Goal: Transaction & Acquisition: Obtain resource

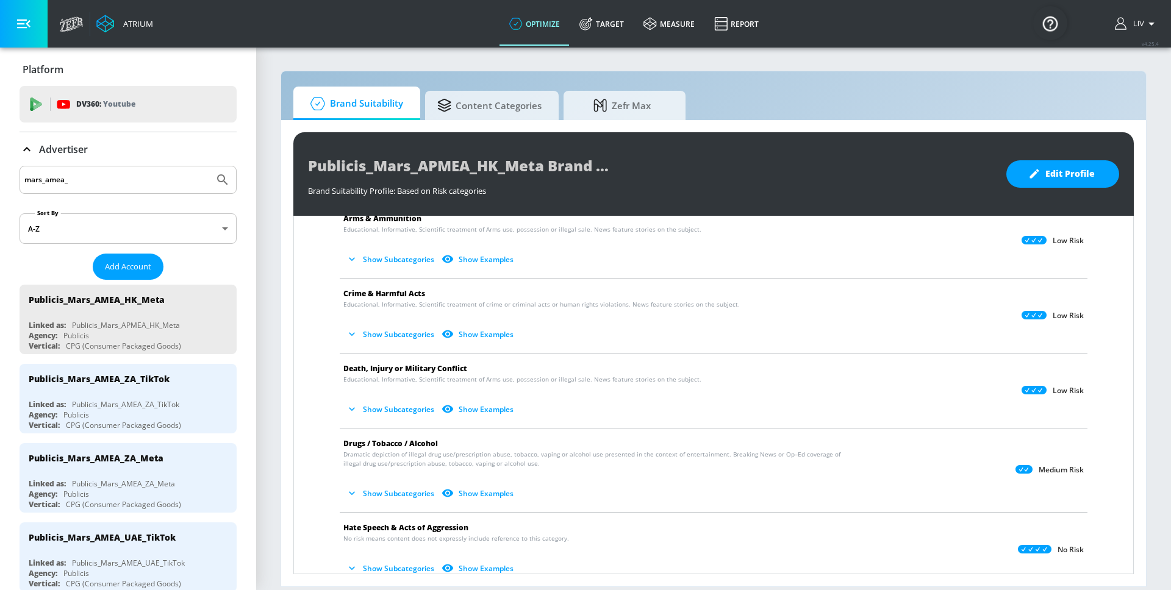
click at [170, 181] on input "mars_amea_" at bounding box center [116, 180] width 185 height 16
click at [171, 179] on input "mars_amea_" at bounding box center [116, 180] width 185 height 16
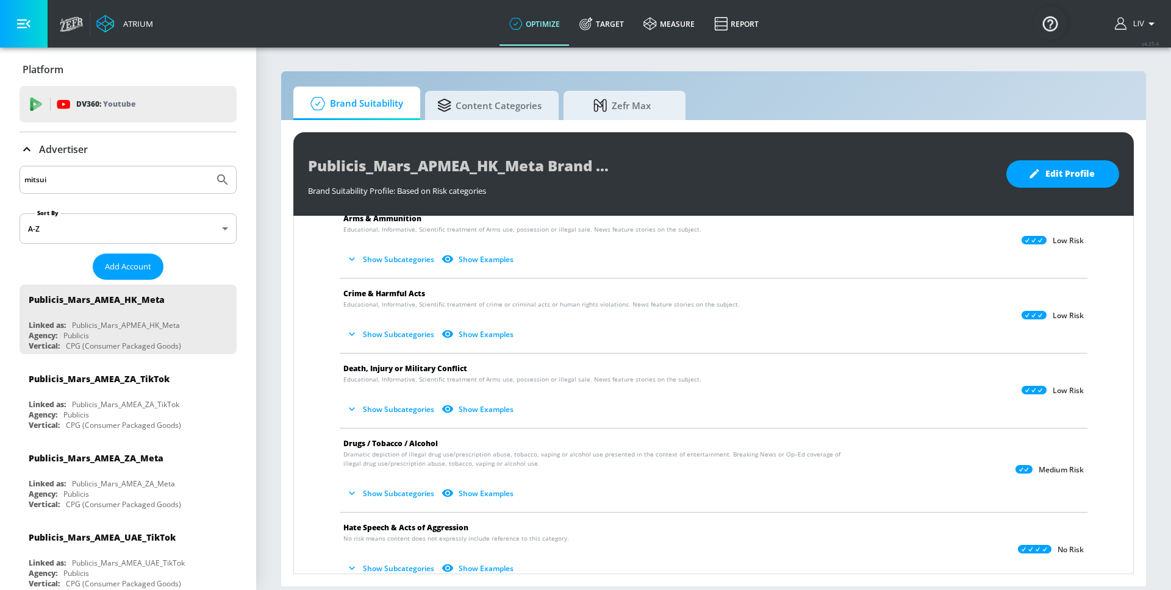
type input "mitsui"
click at [209, 167] on button "Submit Search" at bounding box center [222, 180] width 27 height 27
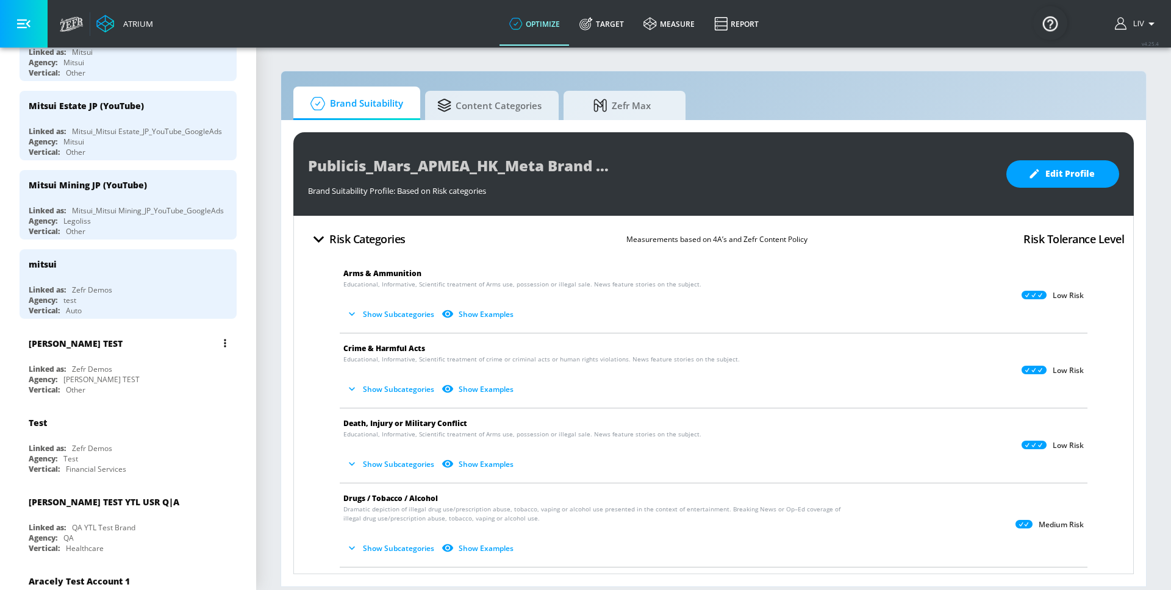
scroll to position [429, 0]
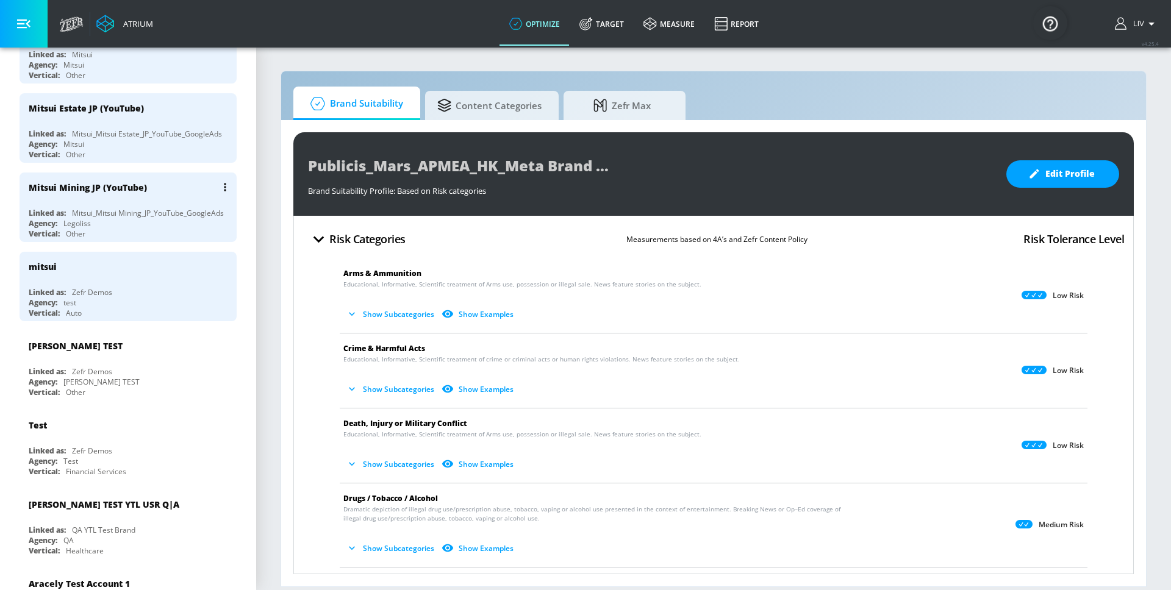
click at [218, 182] on button "list of Advertiser" at bounding box center [225, 187] width 17 height 17
click at [193, 205] on li "Edit" at bounding box center [163, 211] width 121 height 21
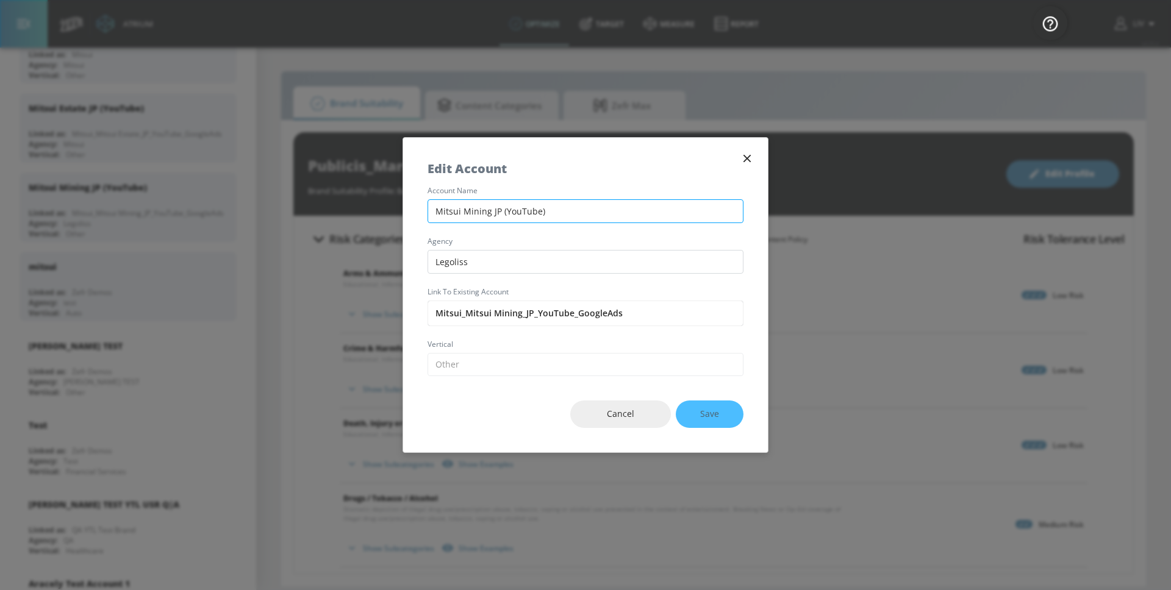
click at [518, 213] on input "Mitsui Mining JP (YouTube)" at bounding box center [586, 211] width 316 height 24
click at [748, 154] on icon "button" at bounding box center [746, 158] width 13 height 13
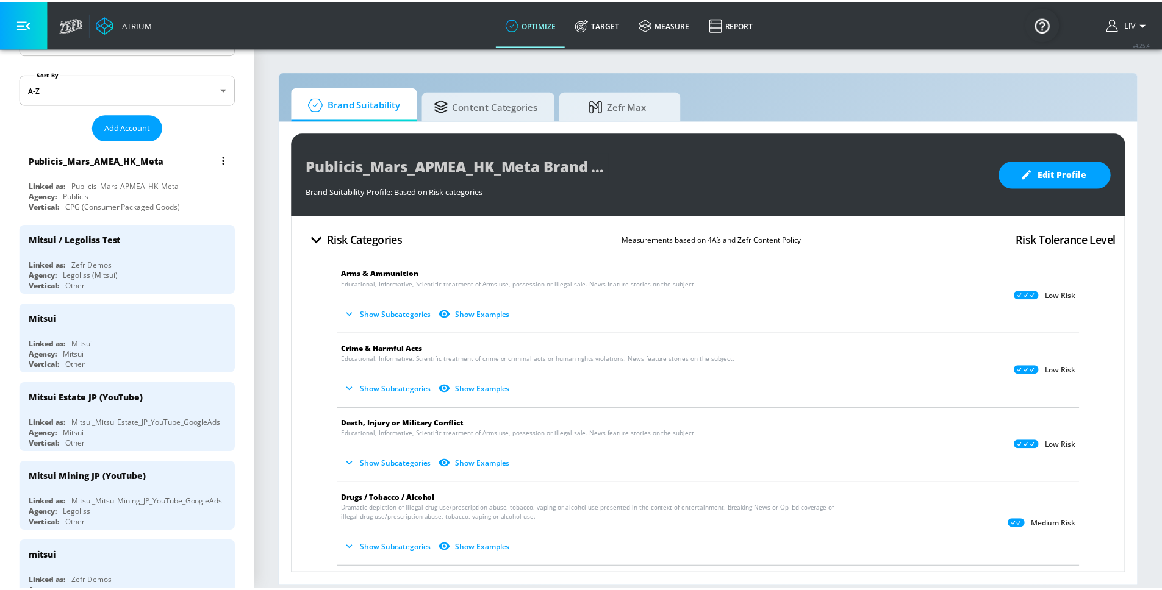
scroll to position [0, 0]
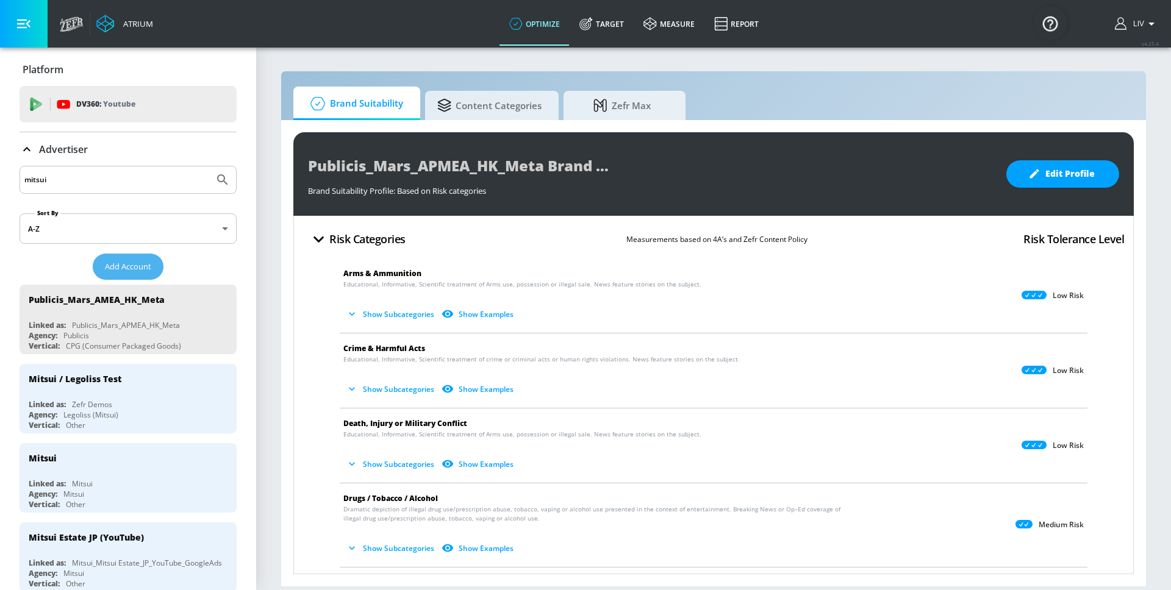
click at [124, 276] on button "Add Account" at bounding box center [128, 267] width 71 height 26
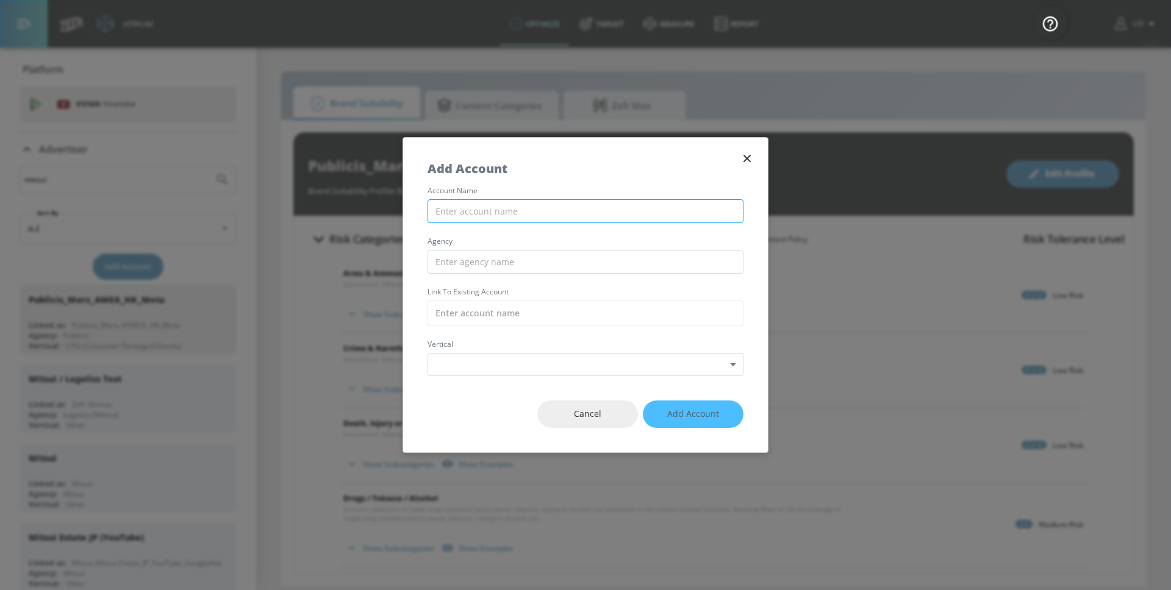
click at [450, 215] on input "text" at bounding box center [586, 211] width 316 height 24
paste input "Mitsui Mining JP (YouTube)"
drag, startPoint x: 488, startPoint y: 210, endPoint x: 388, endPoint y: 212, distance: 100.0
click at [388, 212] on div "Add Account account name Mitsui Mining JP (YouTube) agency Link to Existing Acc…" at bounding box center [585, 295] width 1171 height 590
click at [464, 259] on input "text" at bounding box center [586, 262] width 316 height 24
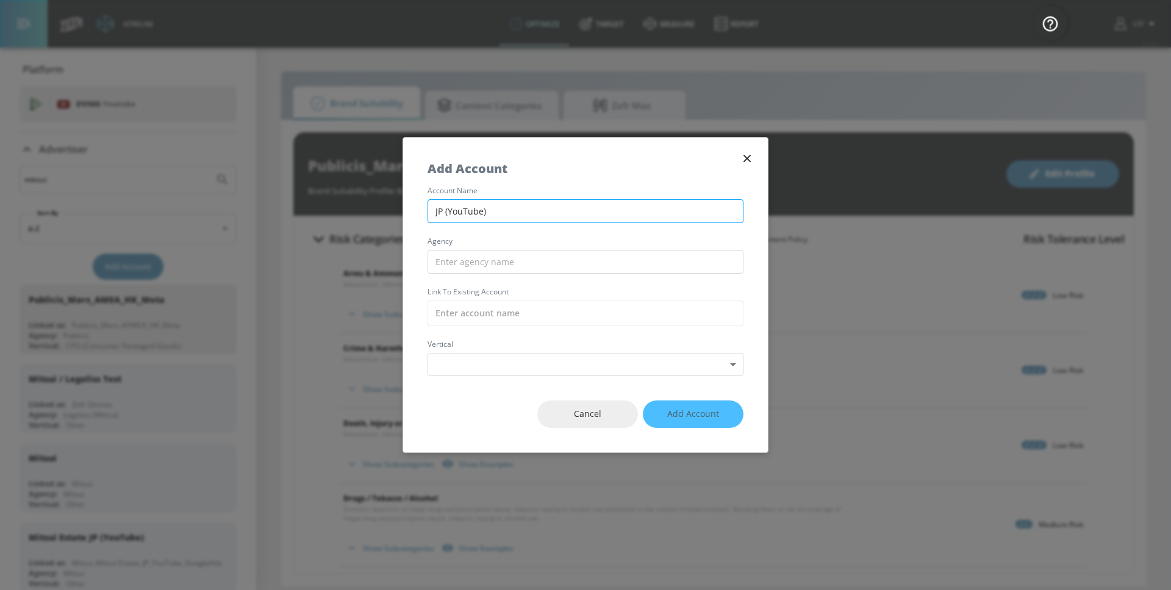
click at [433, 210] on input "JP (YouTube)" at bounding box center [586, 211] width 316 height 24
paste input "GlaxoSmithKline"
type input "GlaxoSmithKline JP (YouTube)"
click at [481, 253] on input "text" at bounding box center [586, 262] width 316 height 24
type input "M"
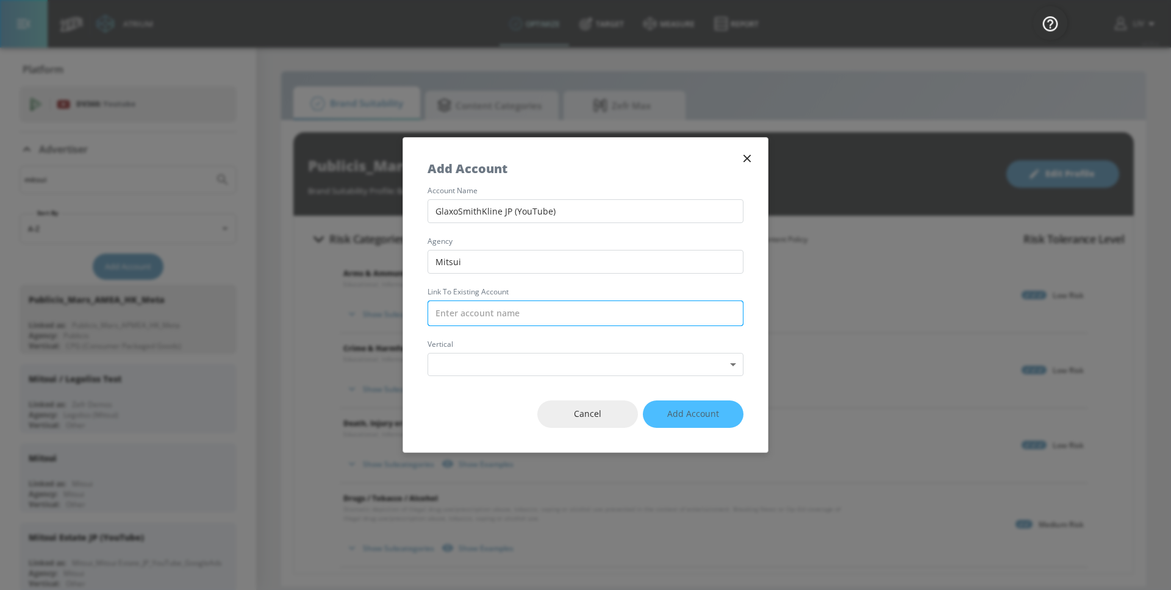
type input "Mitsui"
click at [531, 310] on input "text" at bounding box center [586, 314] width 316 height 26
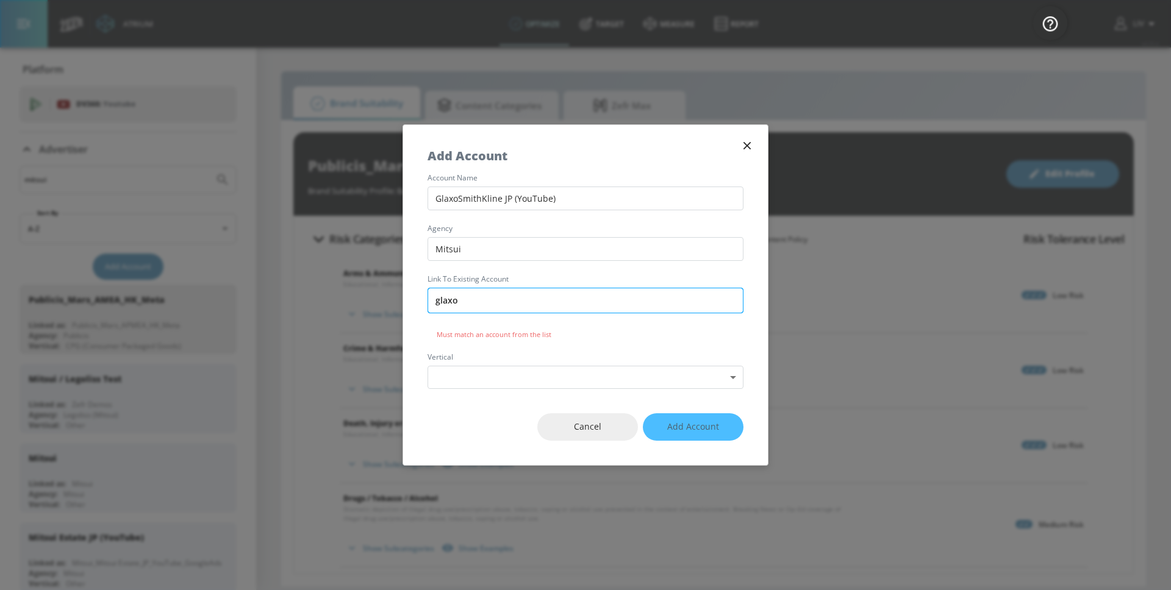
click at [501, 305] on input "glaxo" at bounding box center [586, 301] width 316 height 26
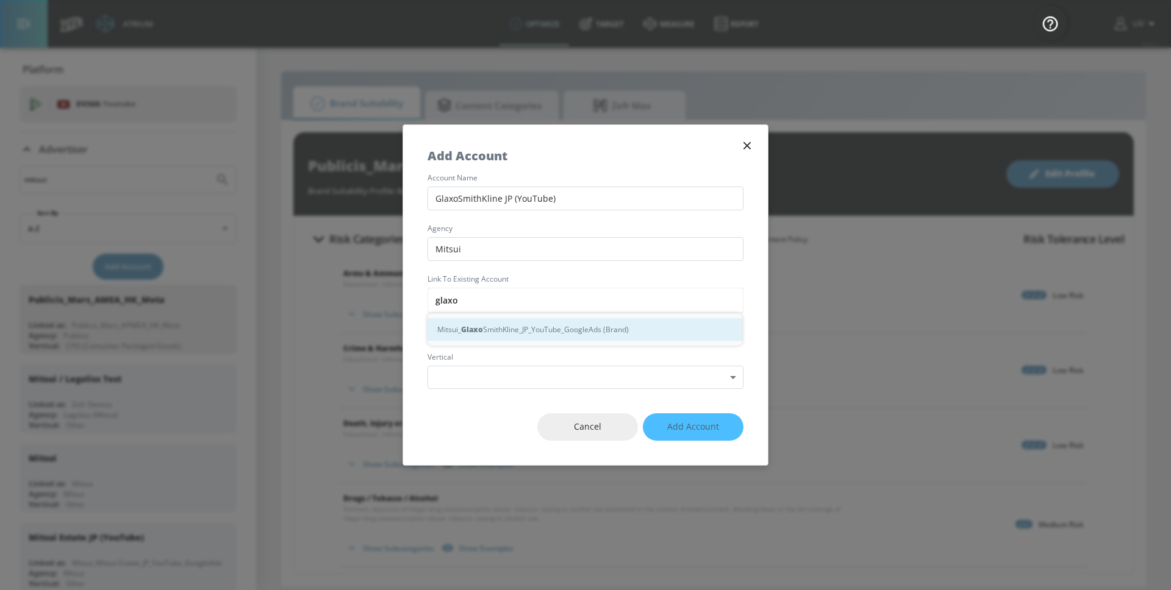
click at [501, 331] on div "Mitsui_ Glaxo SmithKline_JP_YouTube_GoogleAds (Brand)" at bounding box center [585, 329] width 315 height 23
type input "Mitsui_GlaxoSmithKline_JP_YouTube_GoogleAds (Brand)"
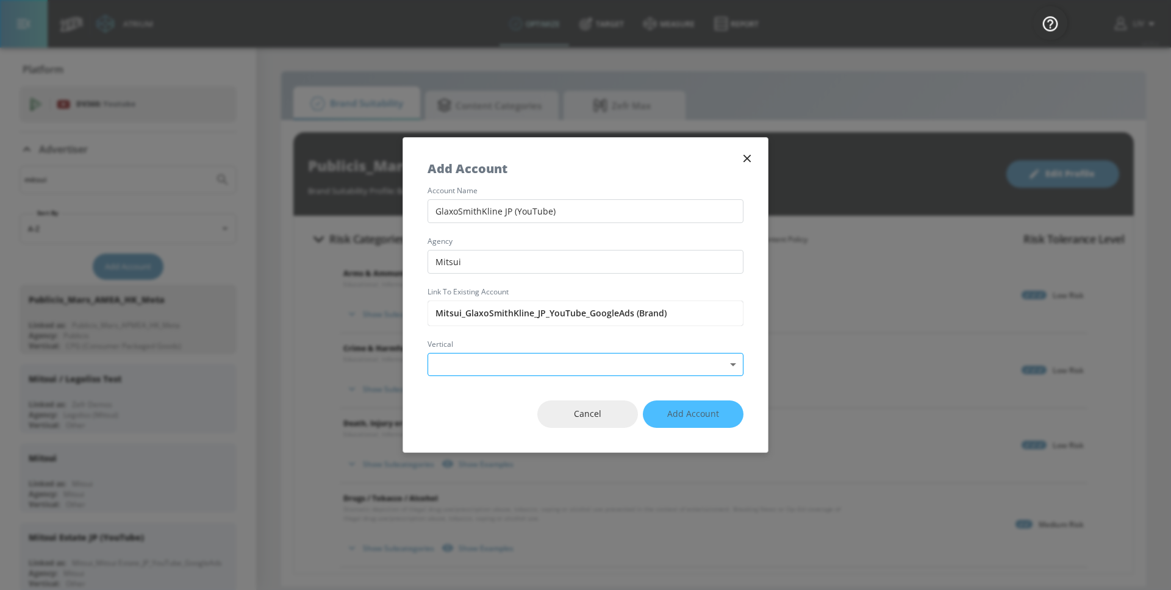
click at [500, 366] on body "Atrium optimize Target measure Report optimize Target measure Report v 4.25.4 L…" at bounding box center [585, 295] width 1171 height 590
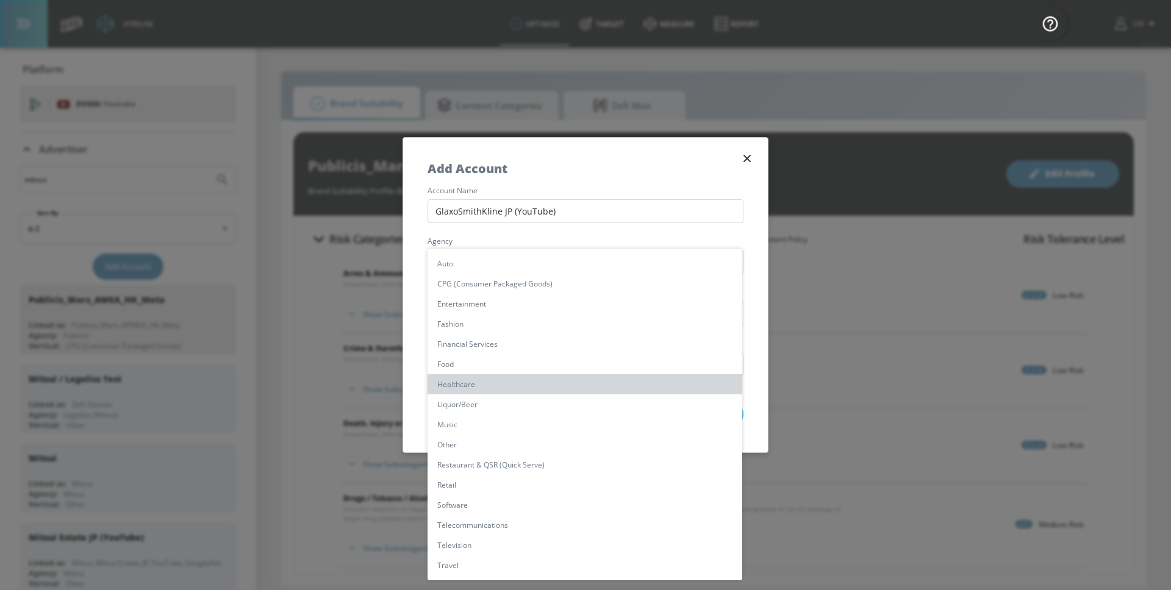
click at [509, 379] on li "Healthcare" at bounding box center [585, 384] width 315 height 20
type input "[object Object]"
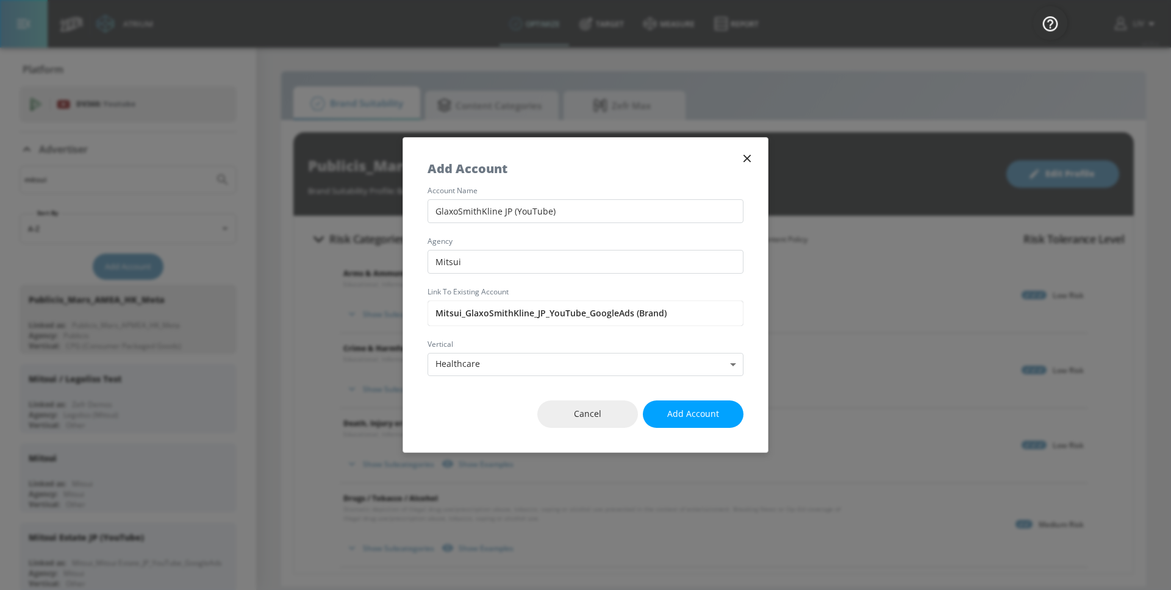
click at [485, 409] on div "Cancel Add Account" at bounding box center [585, 414] width 365 height 76
click at [695, 413] on span "Add Account" at bounding box center [693, 414] width 52 height 15
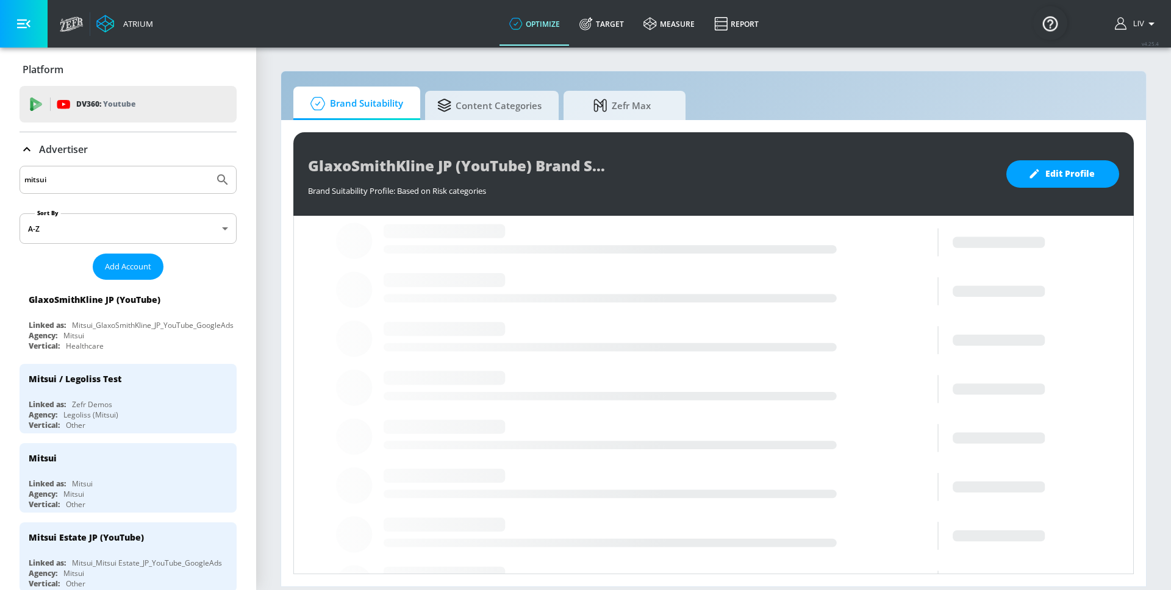
click at [224, 302] on icon "list of Advertiser" at bounding box center [225, 299] width 2 height 8
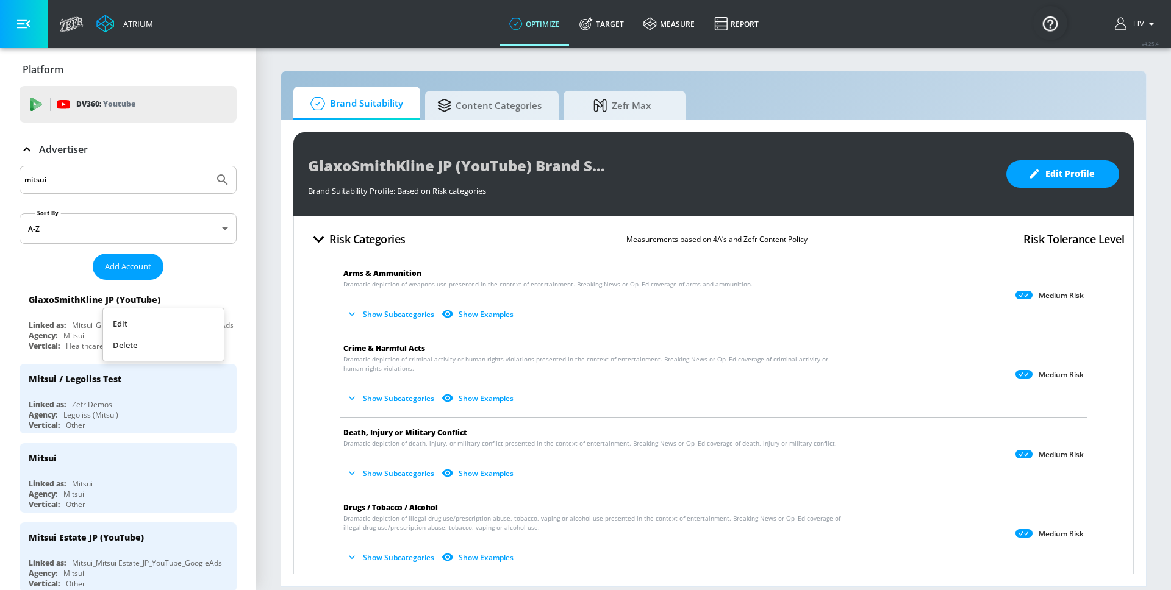
click at [529, 112] on div at bounding box center [585, 295] width 1171 height 590
click at [529, 108] on span "Content Categories" at bounding box center [489, 103] width 104 height 29
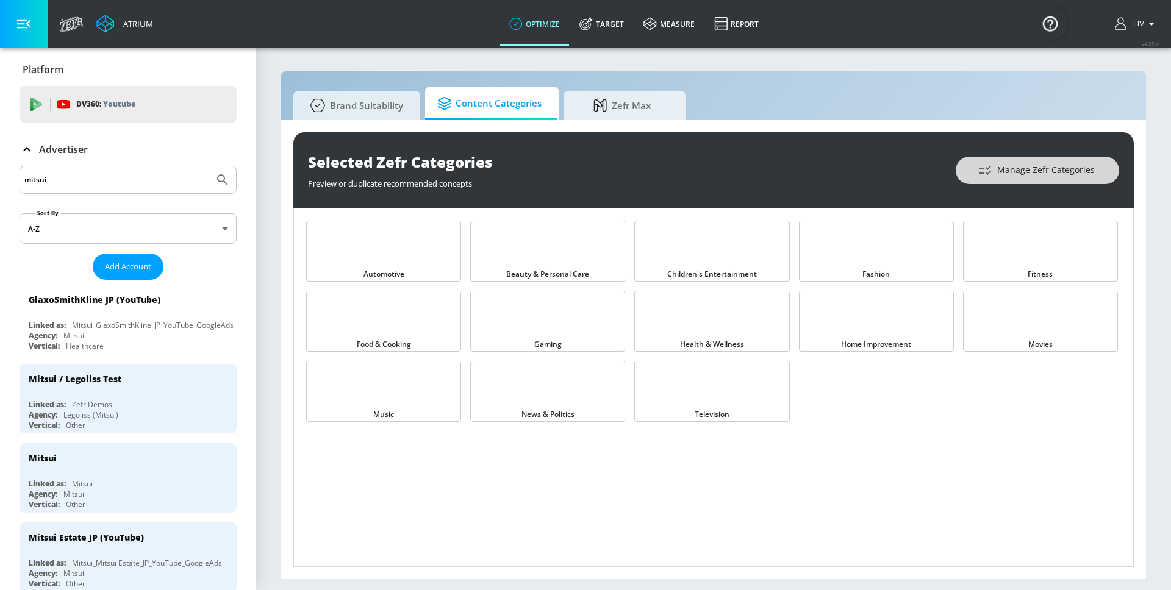
click at [1037, 162] on button "Manage Zefr Categories" at bounding box center [1037, 170] width 163 height 27
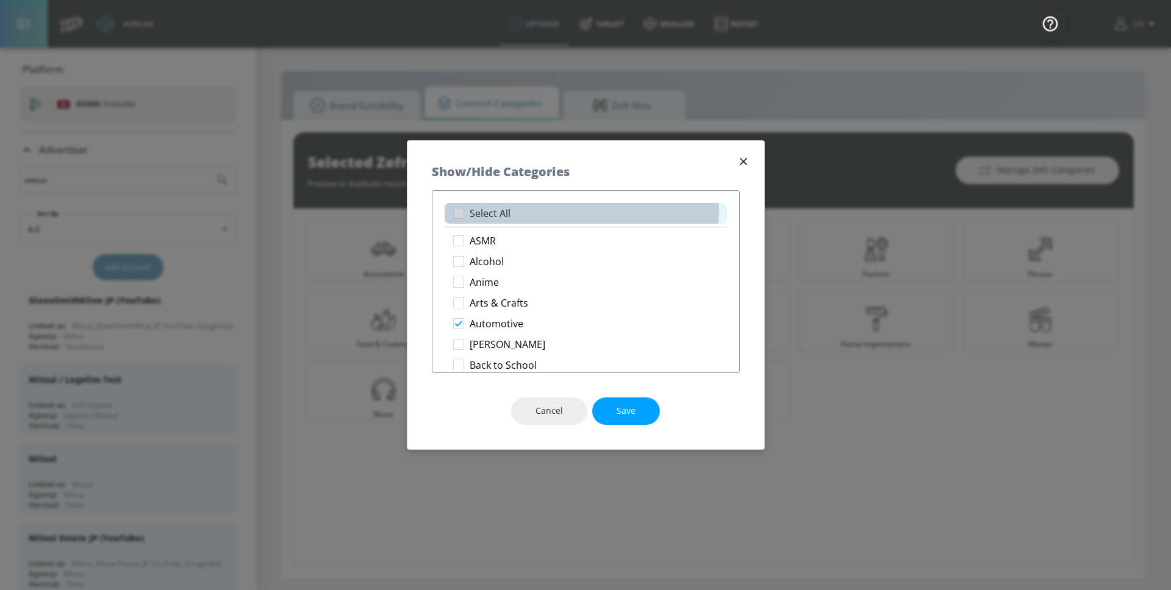
click at [506, 207] on p "Select All" at bounding box center [490, 213] width 41 height 13
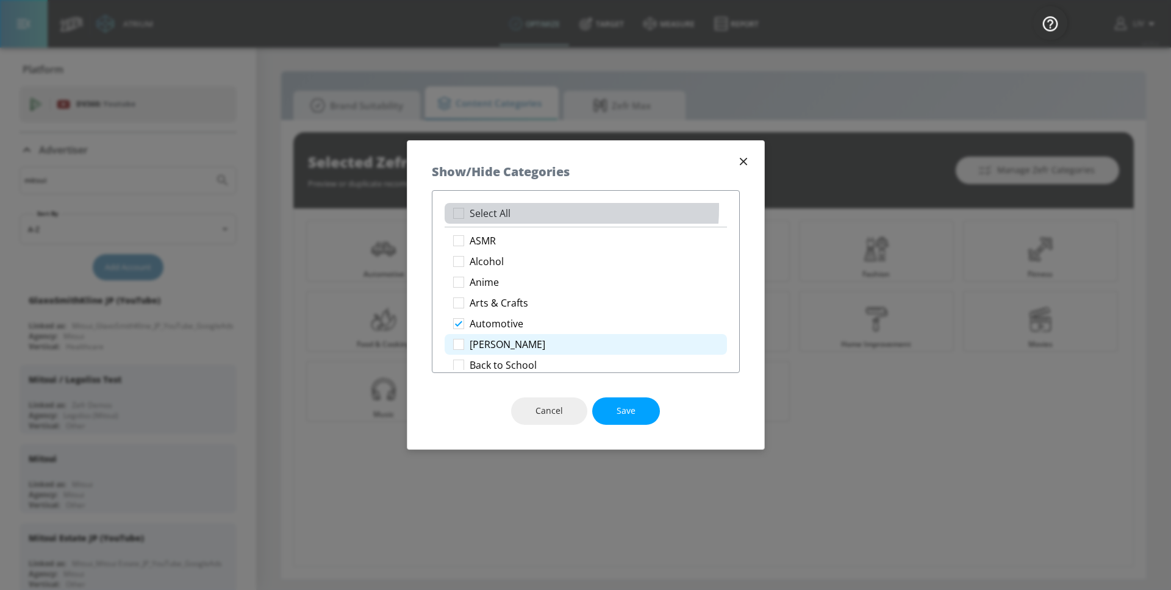
checkbox input "true"
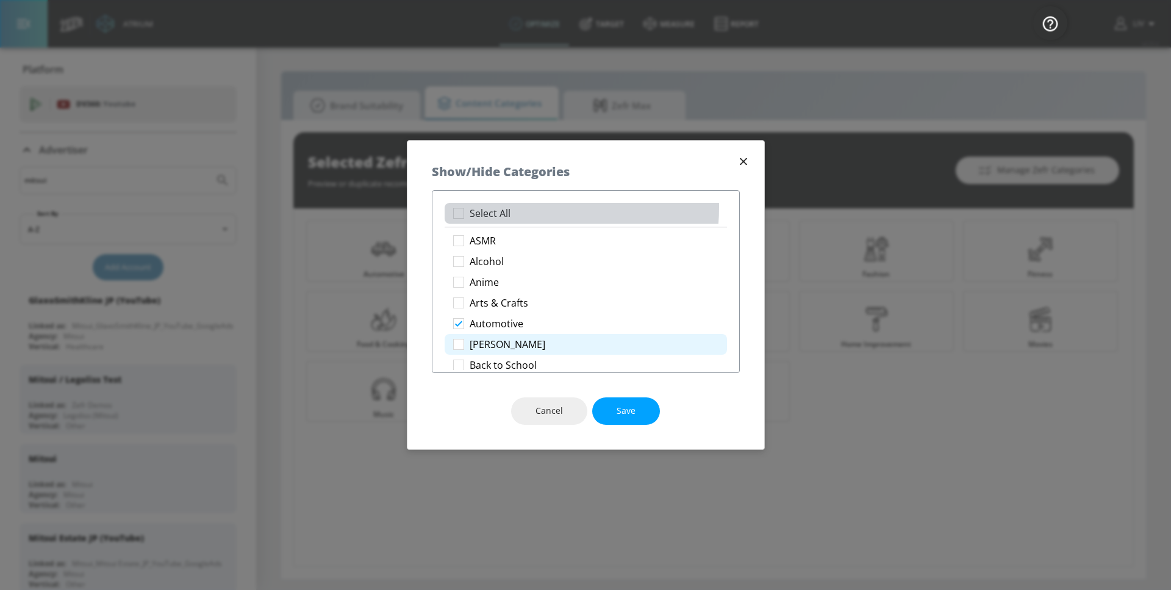
checkbox input "true"
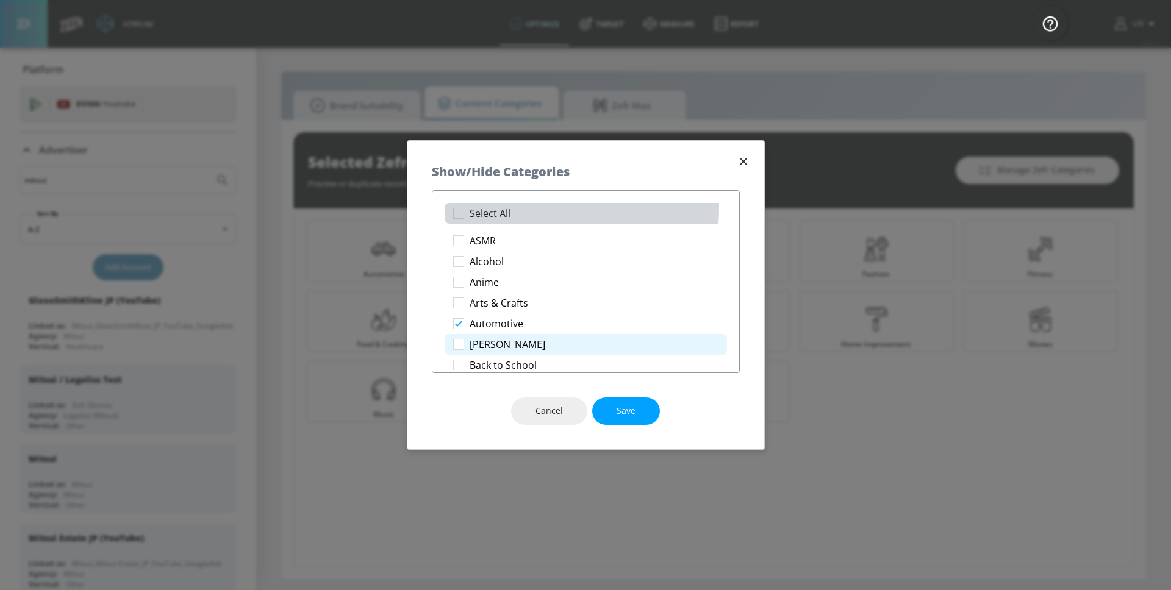
checkbox input "true"
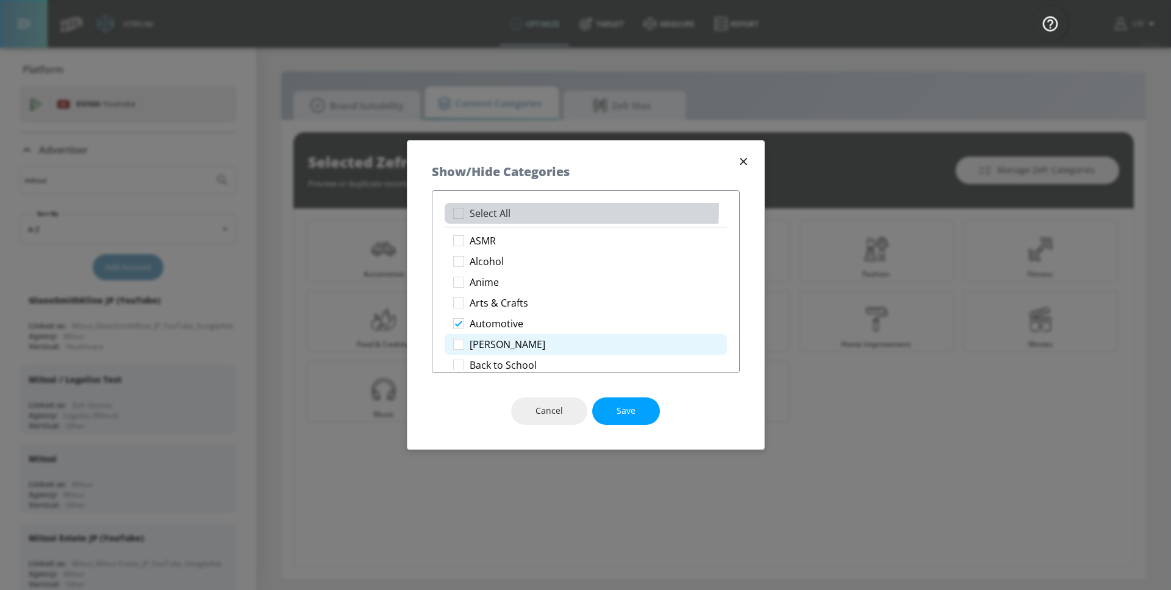
checkbox input "true"
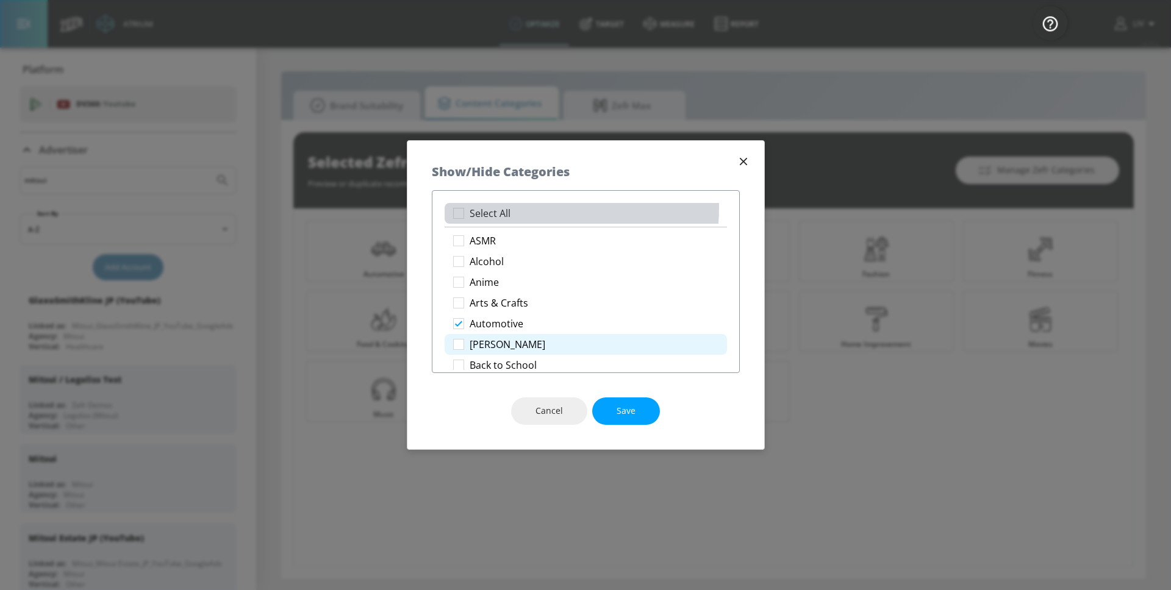
checkbox input "true"
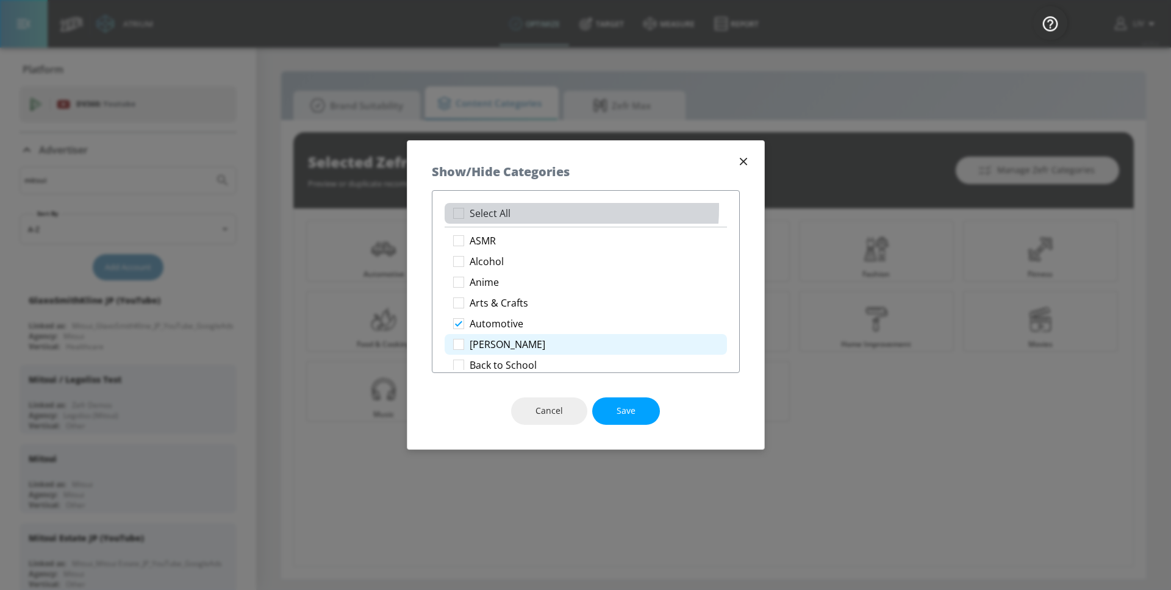
checkbox input "true"
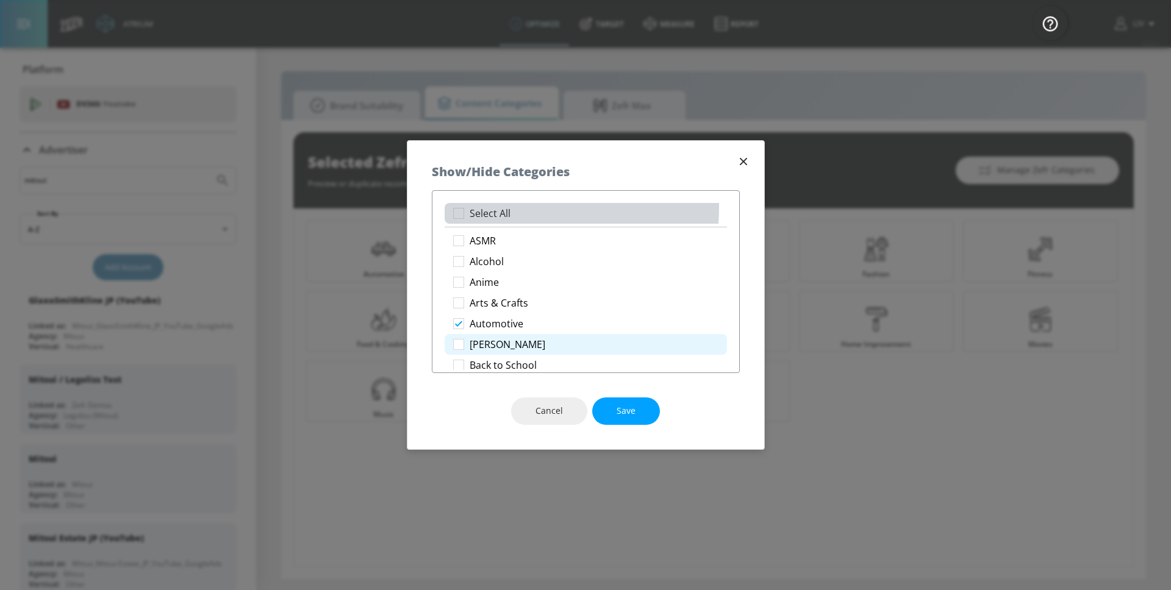
checkbox input "true"
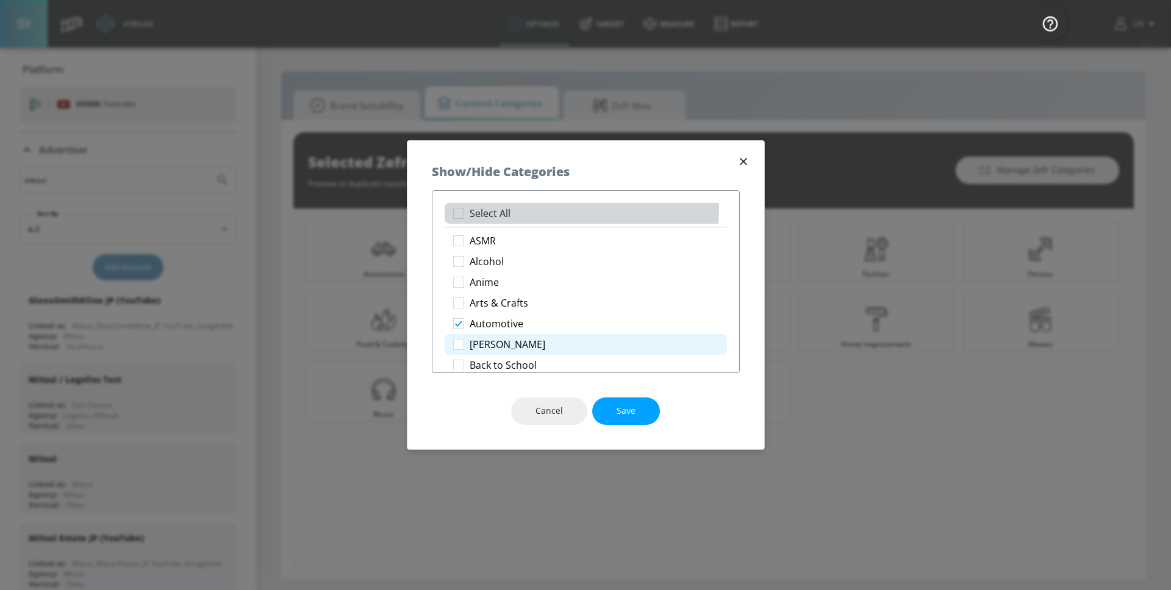
checkbox input "true"
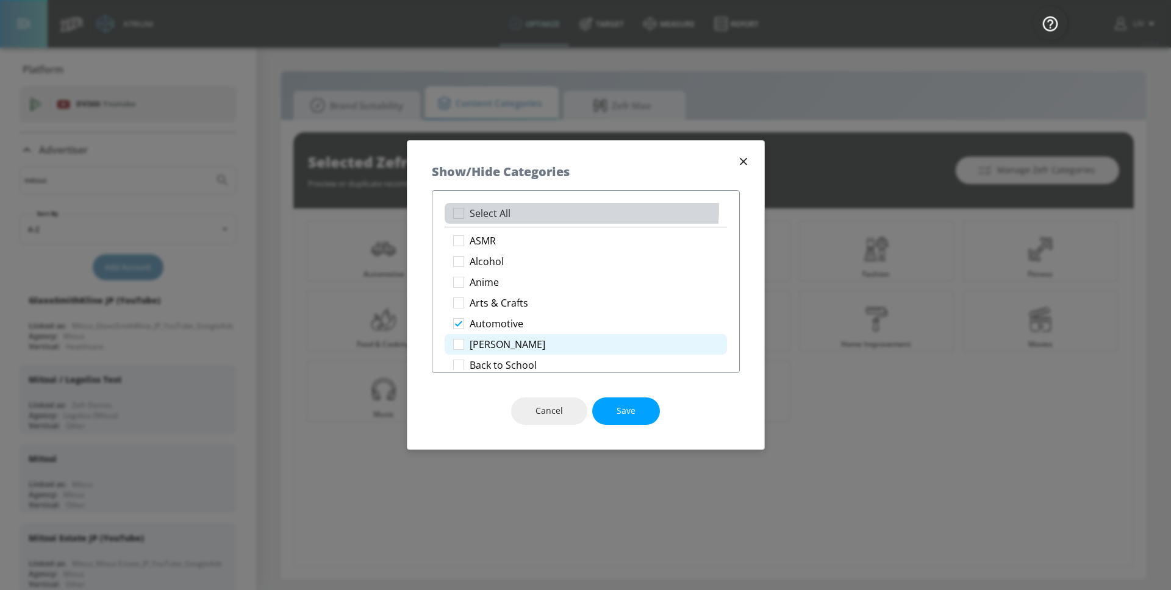
checkbox input "true"
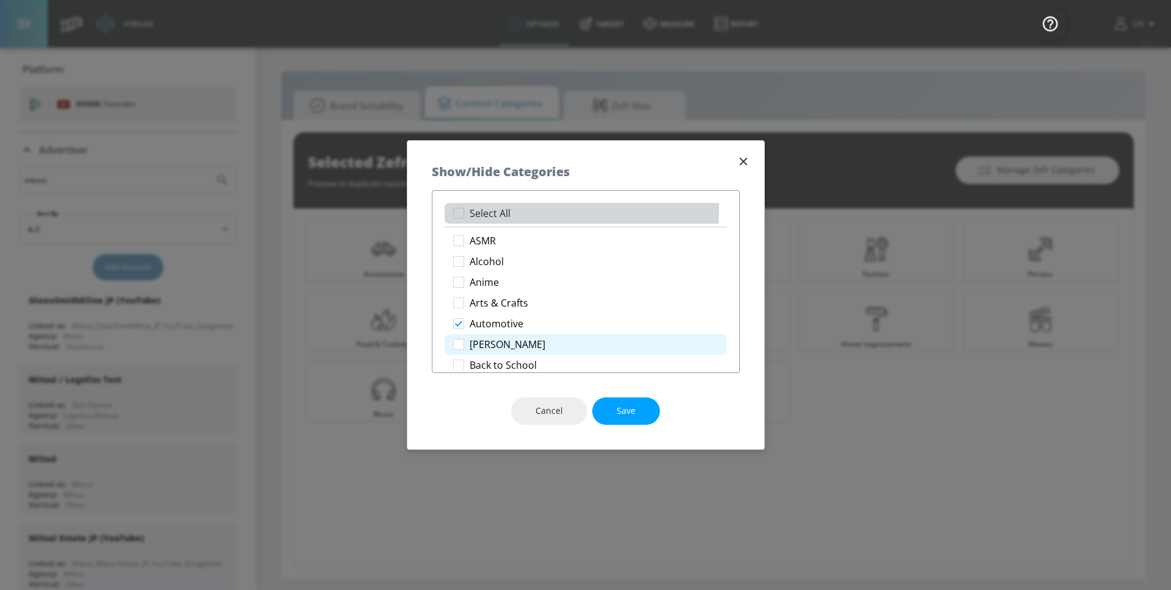
checkbox input "true"
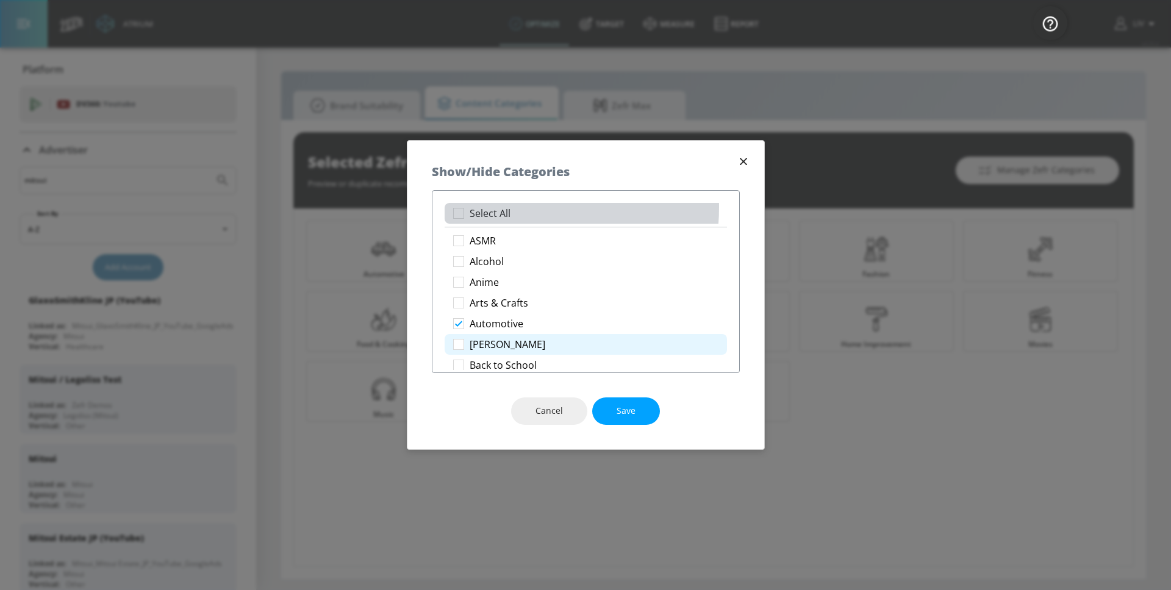
checkbox input "true"
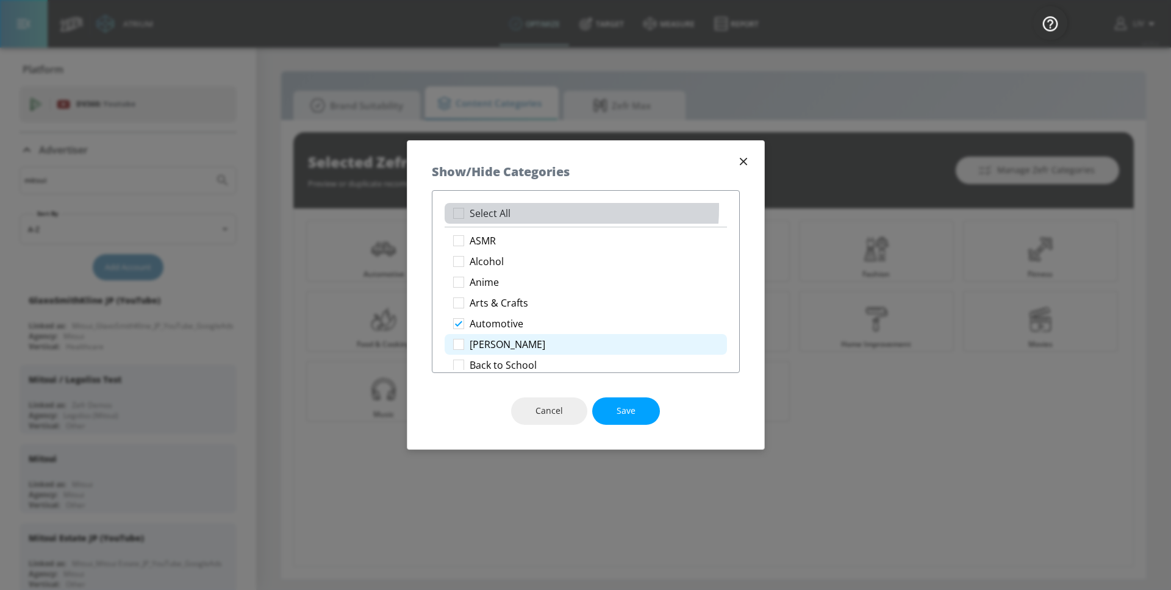
checkbox input "true"
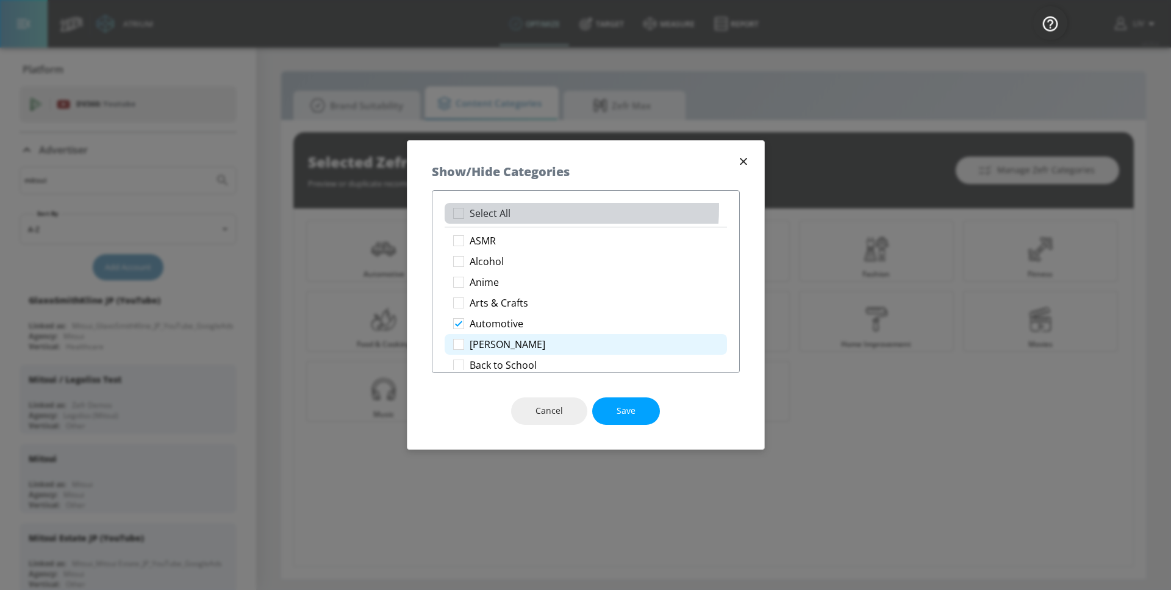
checkbox input "true"
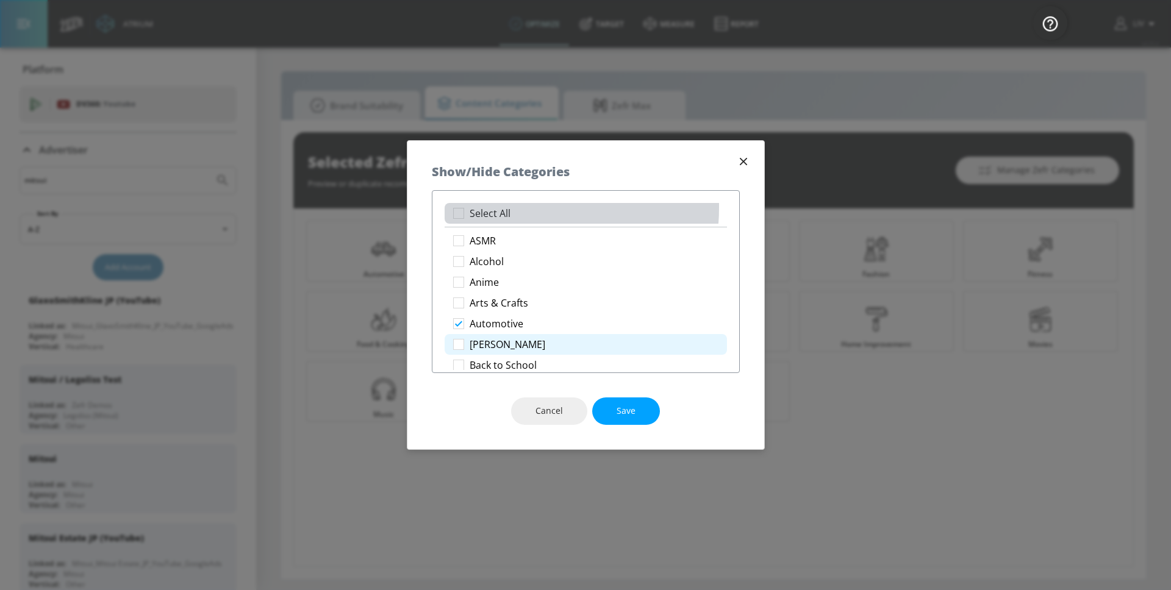
checkbox input "true"
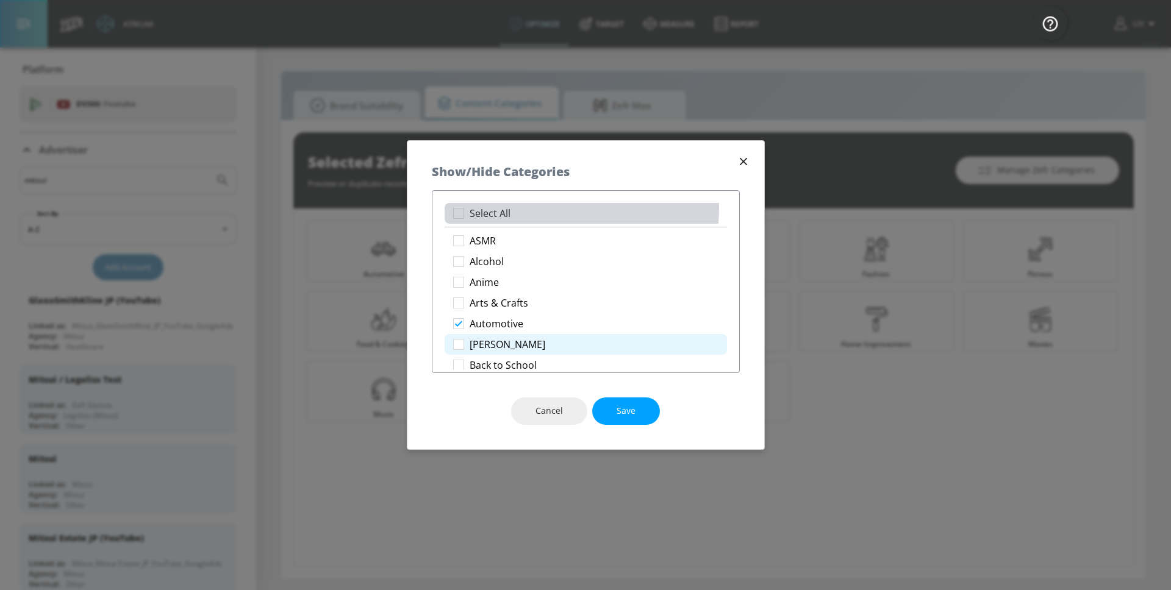
checkbox input "true"
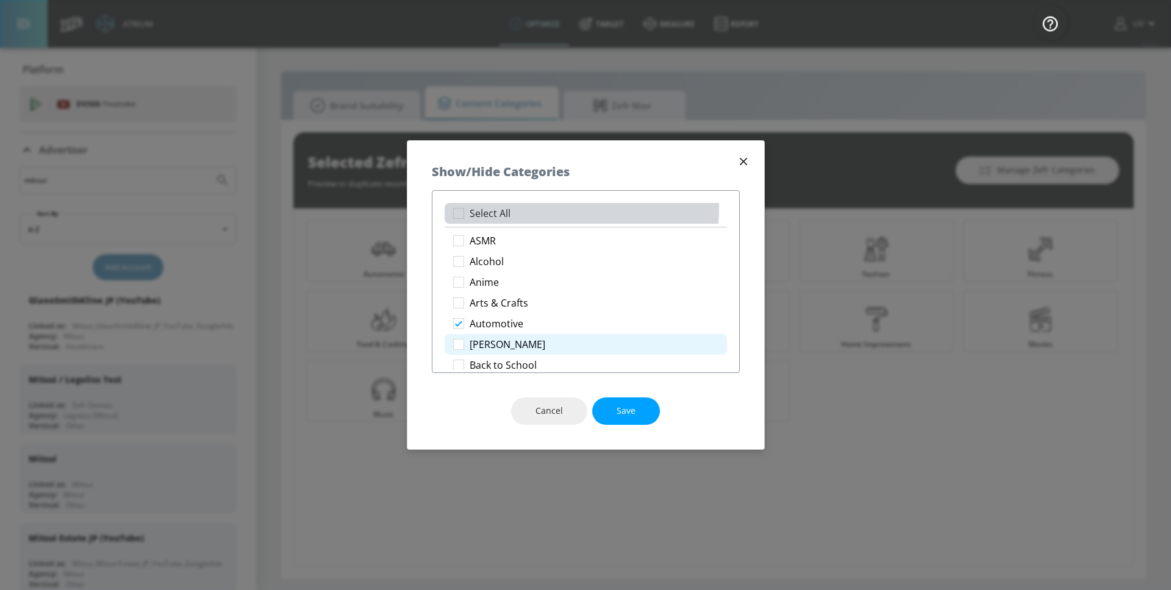
checkbox input "true"
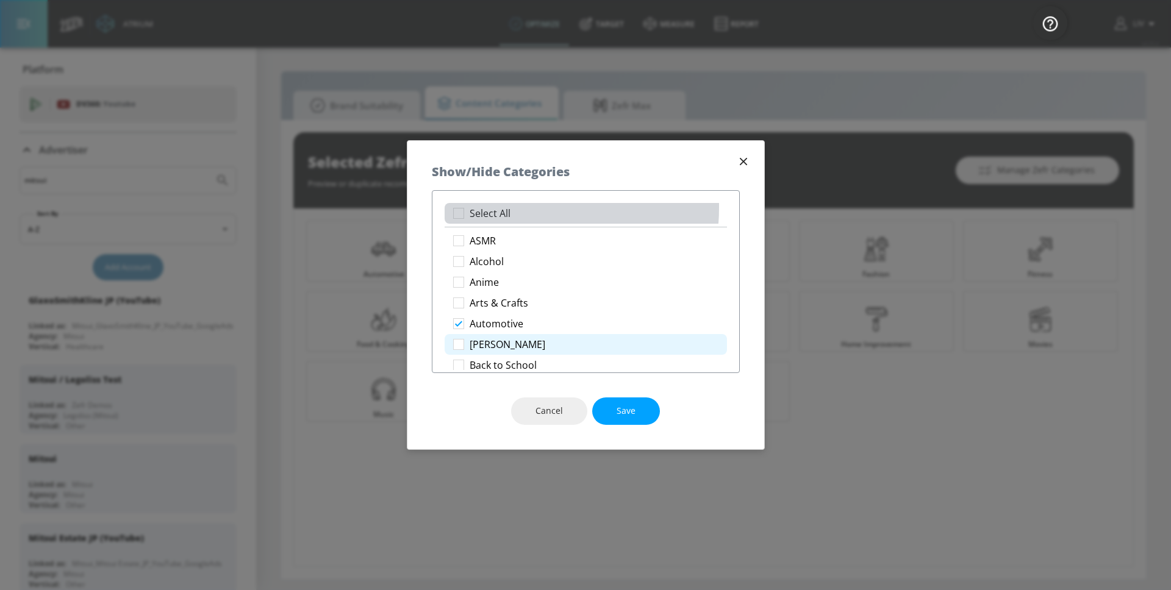
checkbox input "true"
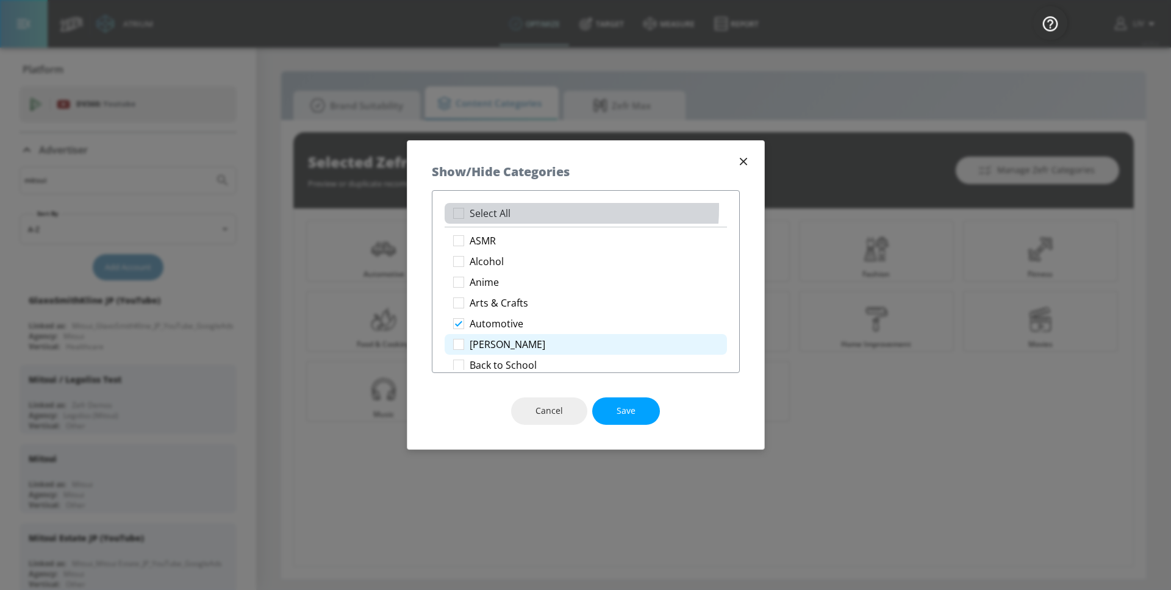
checkbox input "true"
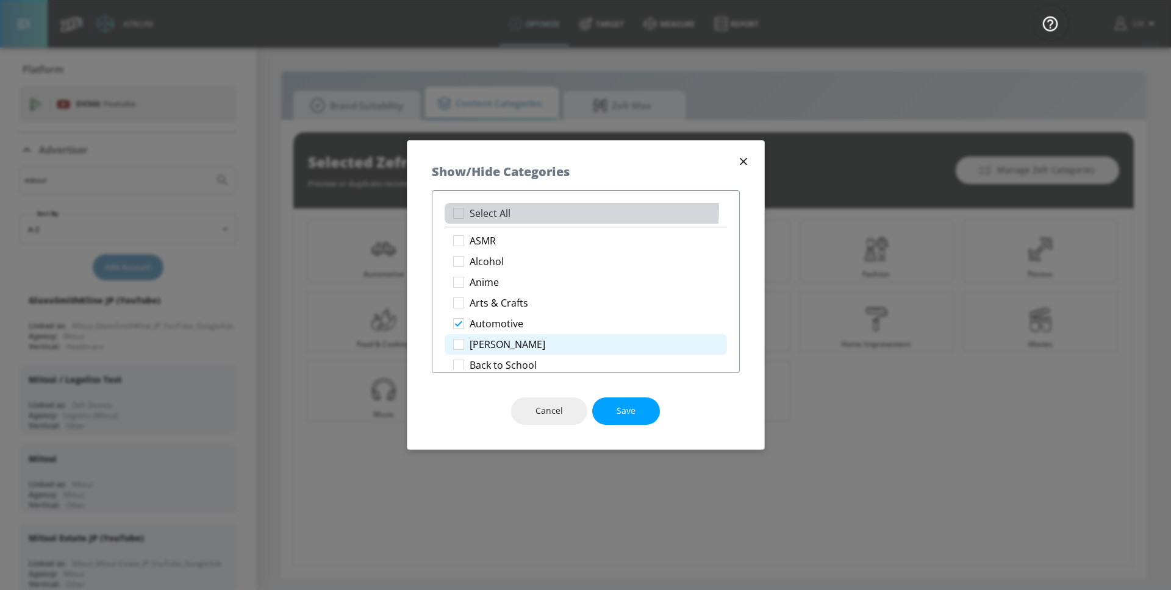
checkbox input "true"
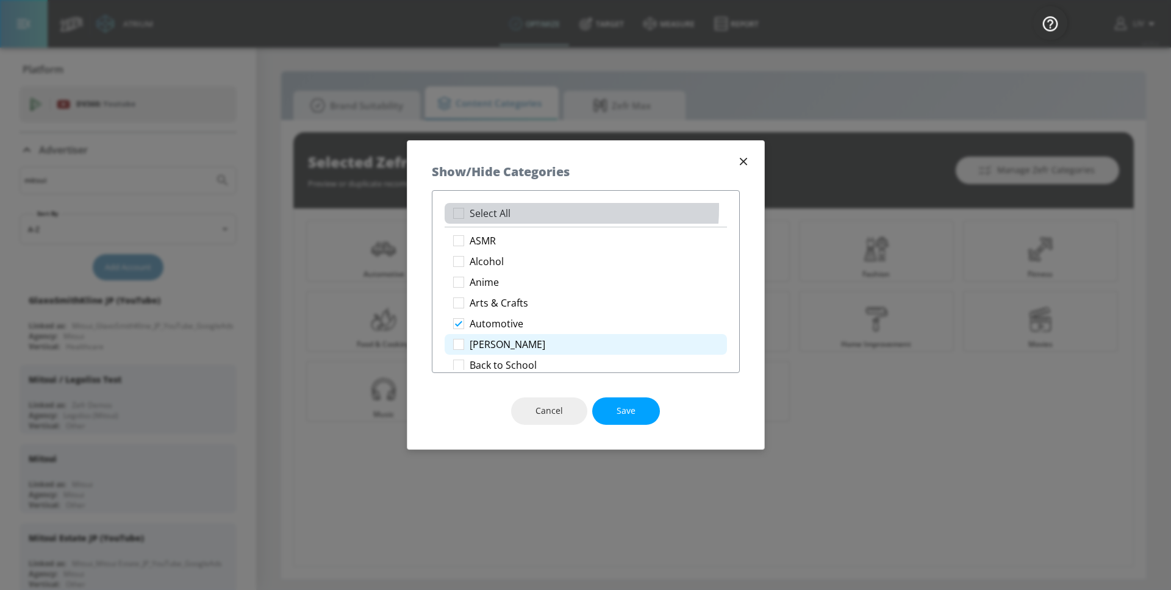
checkbox input "true"
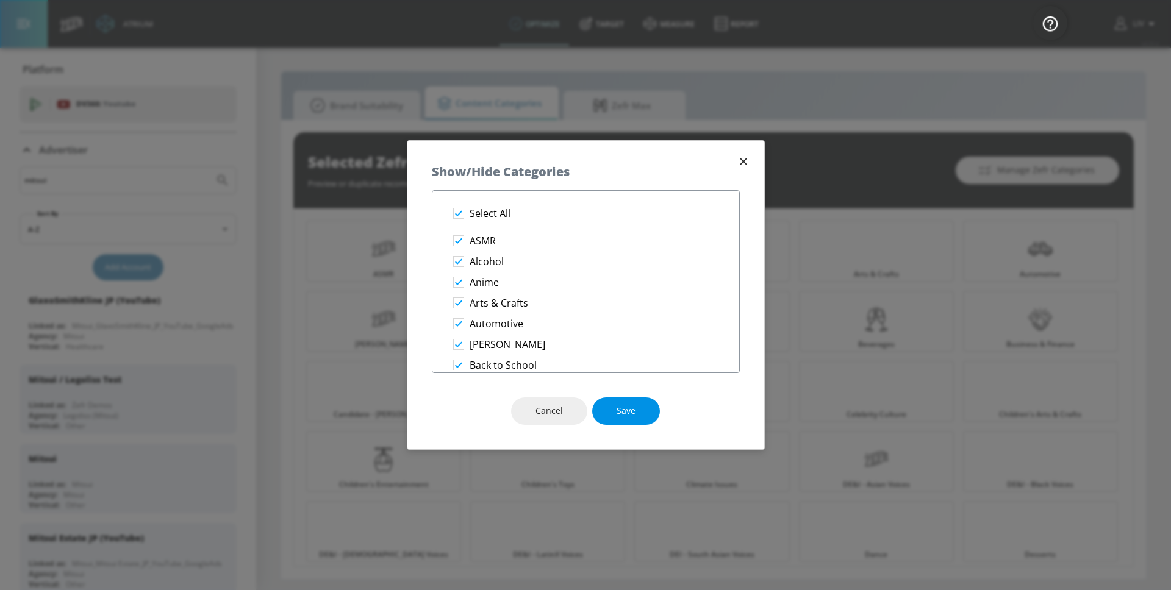
click at [615, 399] on button "Save" at bounding box center [626, 411] width 68 height 27
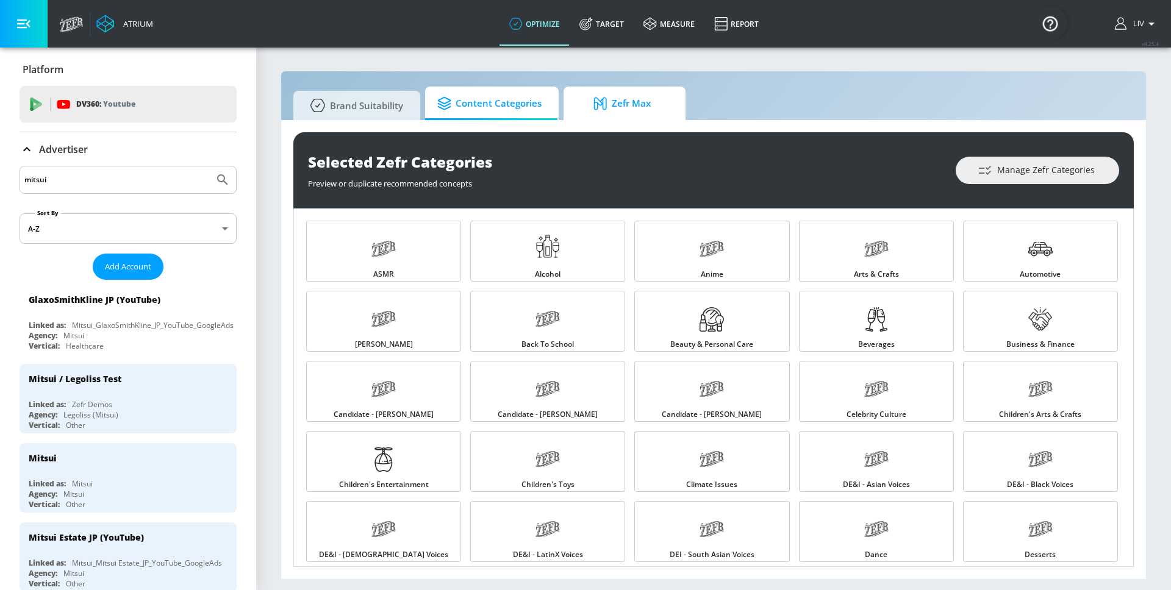
click at [652, 113] on span "Zefr Max" at bounding box center [622, 103] width 93 height 29
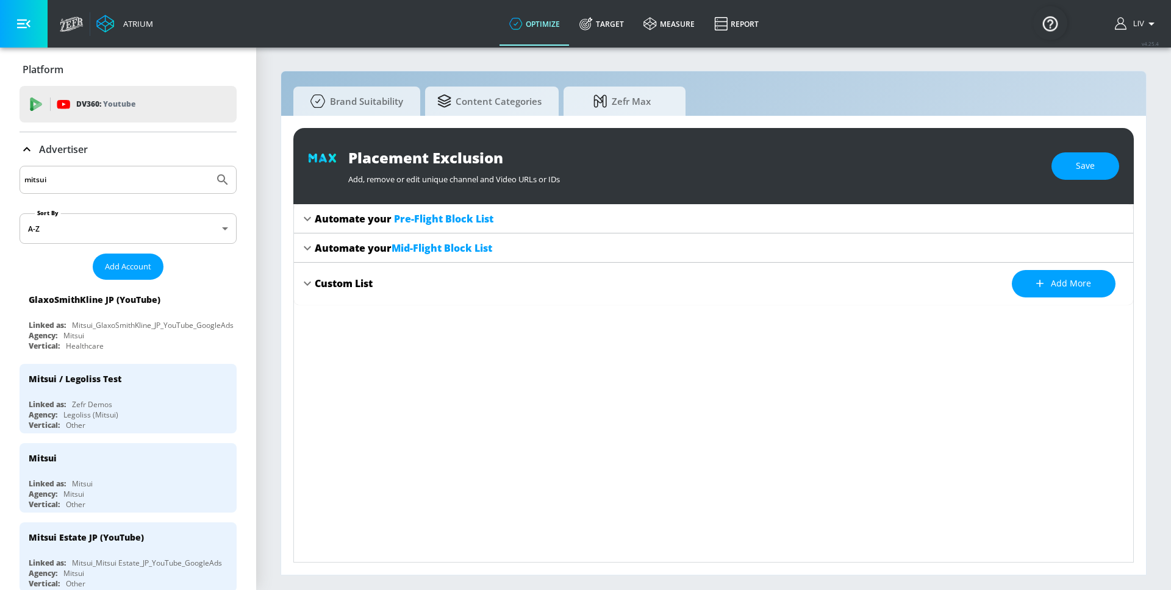
click at [305, 218] on icon at bounding box center [307, 219] width 7 height 4
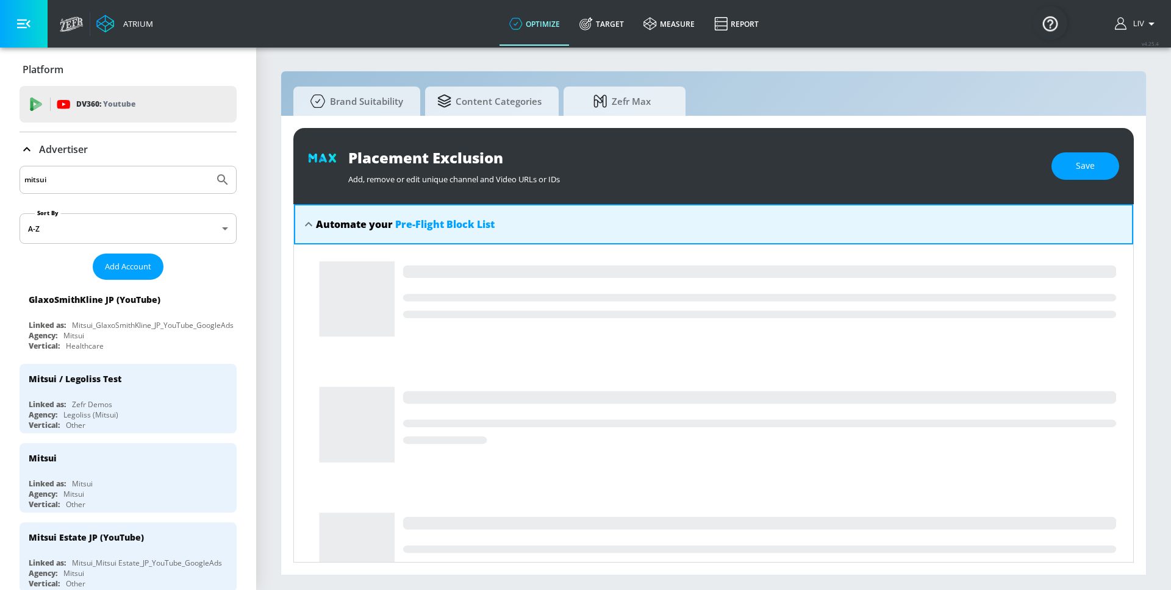
click at [305, 218] on icon at bounding box center [308, 224] width 15 height 15
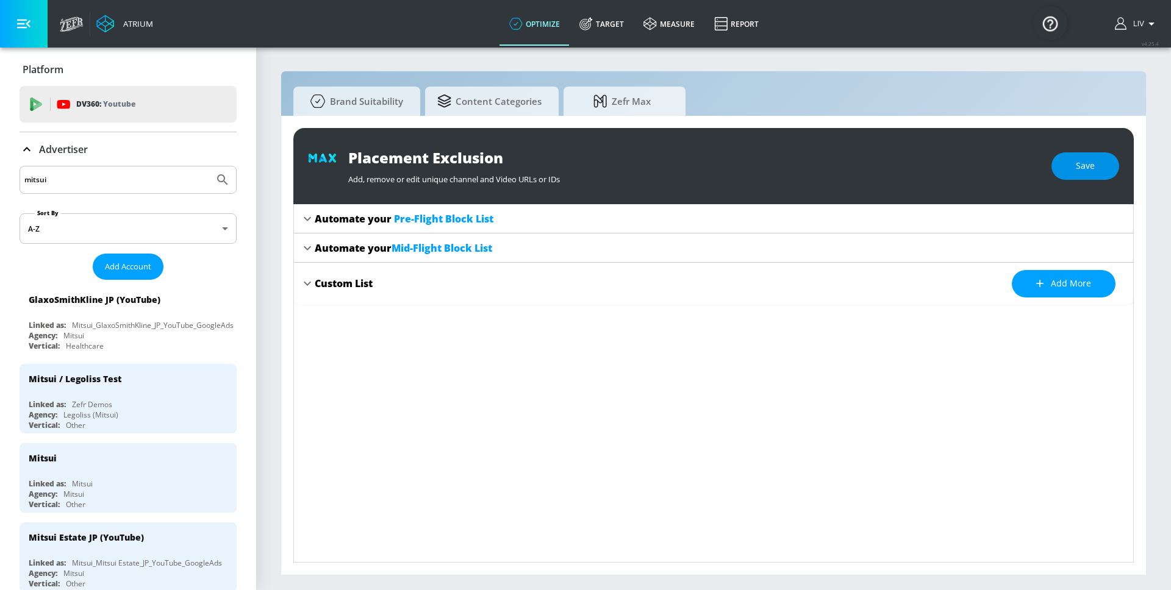
click at [1069, 177] on button "Save" at bounding box center [1086, 165] width 68 height 27
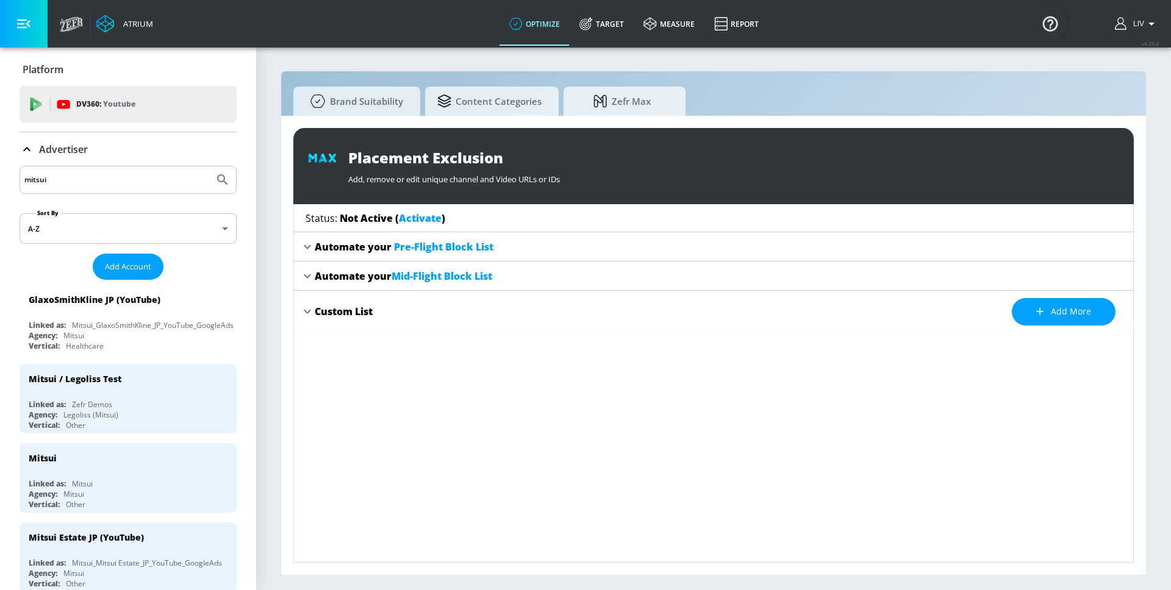
click at [433, 221] on link "Activate" at bounding box center [420, 218] width 43 height 13
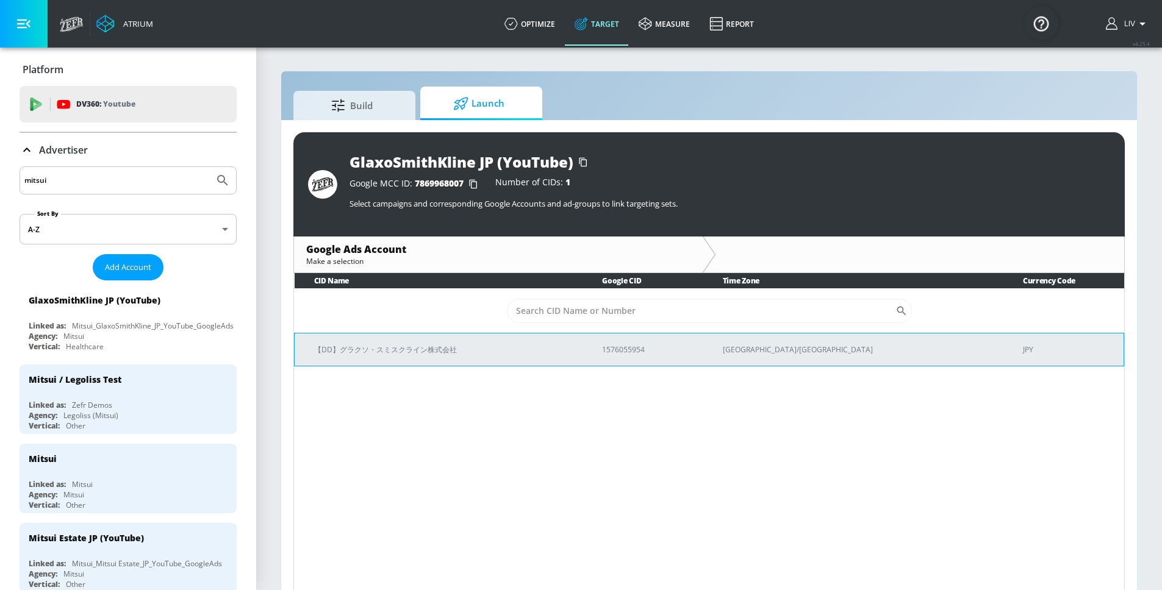
click at [573, 354] on p "【DD】グラクソ・スミスクライン株式会社" at bounding box center [443, 349] width 259 height 13
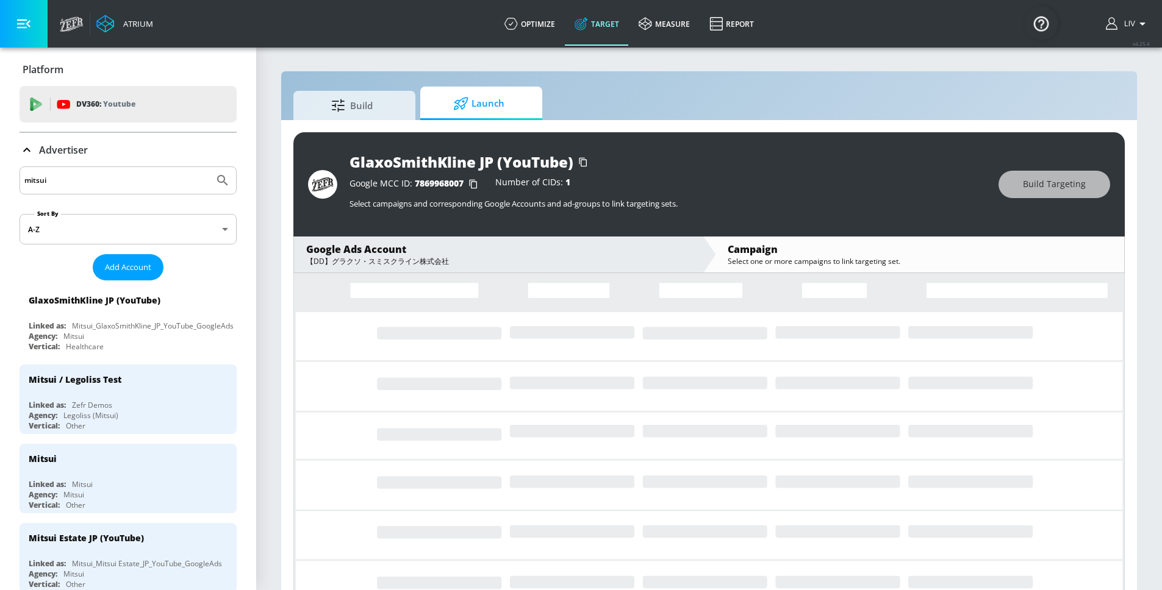
click at [1139, 278] on section "Build Launch GlaxoSmithKline JP (YouTube) Google MCC ID: 7869968007 Number of C…" at bounding box center [709, 327] width 906 height 562
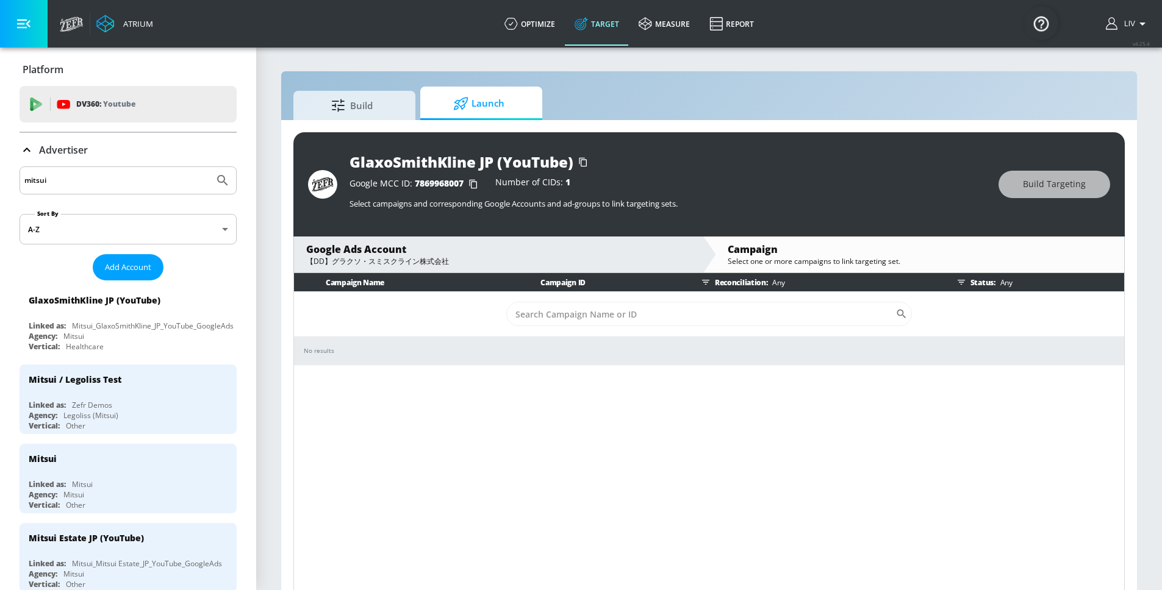
click at [380, 393] on div "Campaign Name Campaign ID Reconciliation: Any Status: Any ​ No results" at bounding box center [708, 434] width 831 height 322
click at [460, 256] on div "【DD】グラクソ・スミスクライン株式会社" at bounding box center [498, 261] width 384 height 11
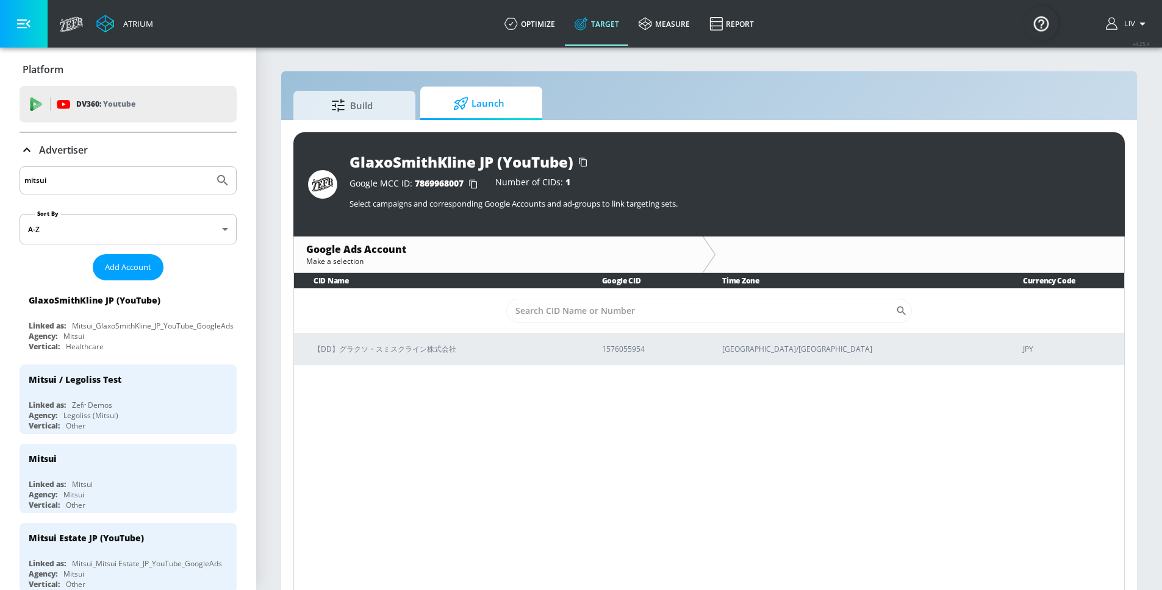
click at [519, 438] on div "CID Name Google CID Time Zone Currency Code ​ 【DD】グラクソ・スミスクライン株式会社 1576055954 A…" at bounding box center [708, 434] width 831 height 322
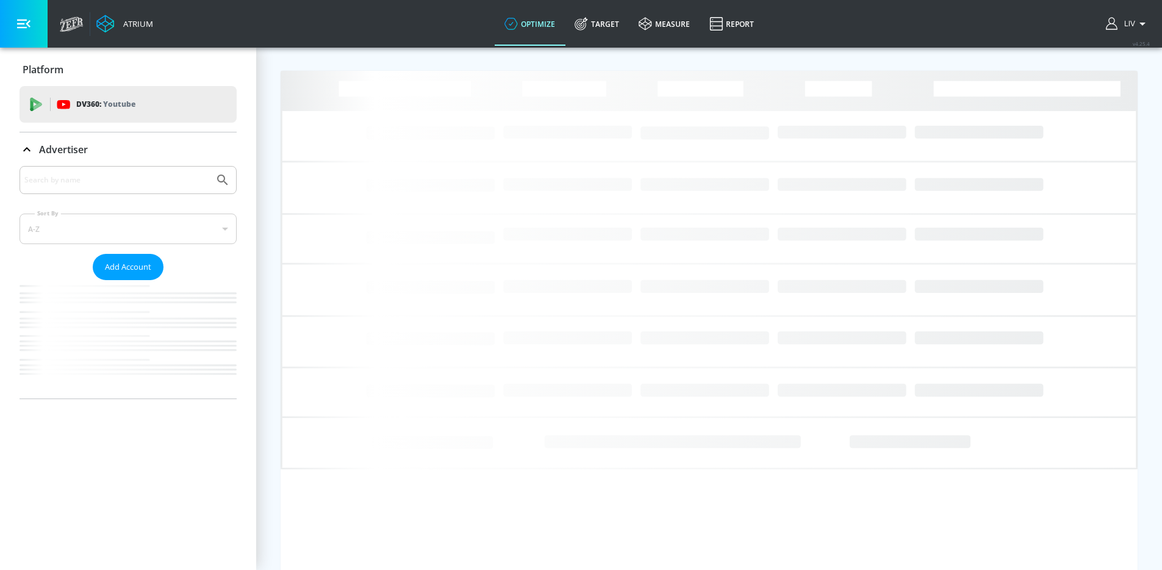
click at [152, 179] on input "Search by name" at bounding box center [116, 180] width 185 height 16
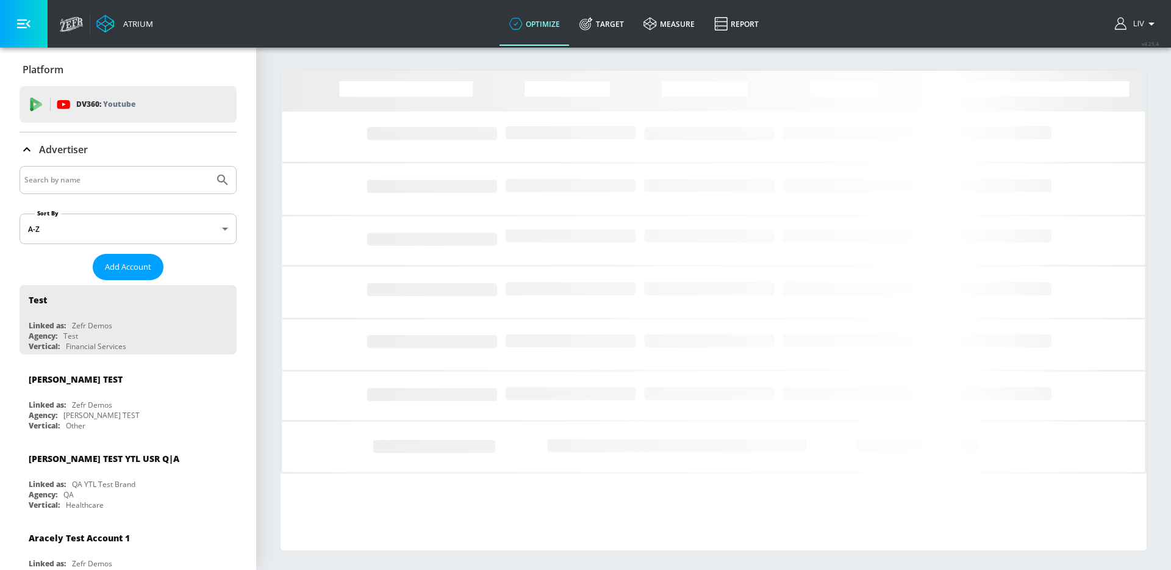
click at [159, 177] on input "Search by name" at bounding box center [116, 180] width 185 height 16
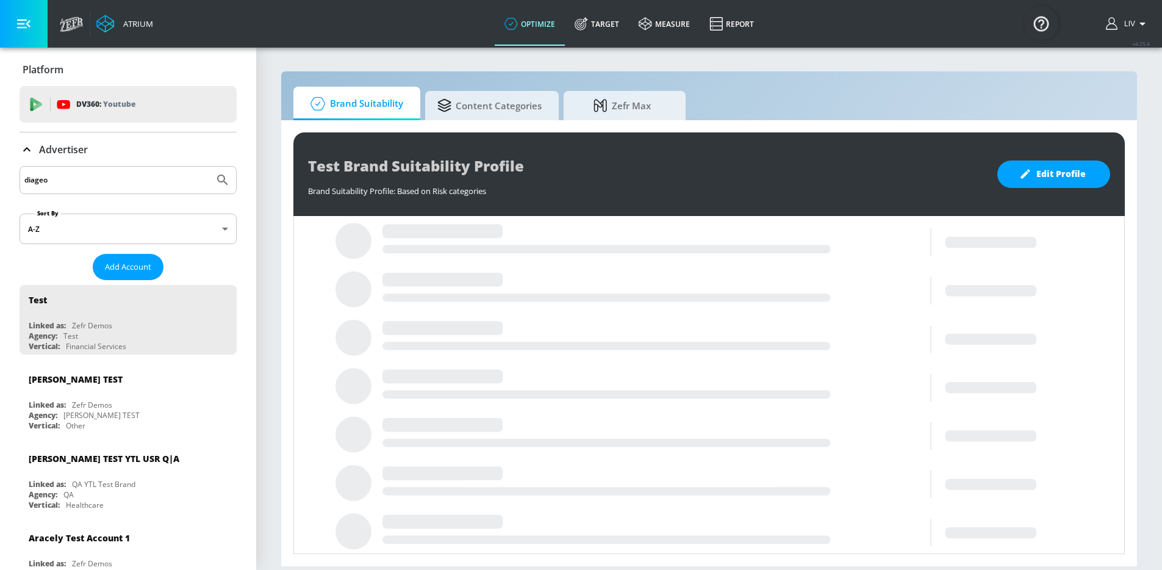
type input "diageo"
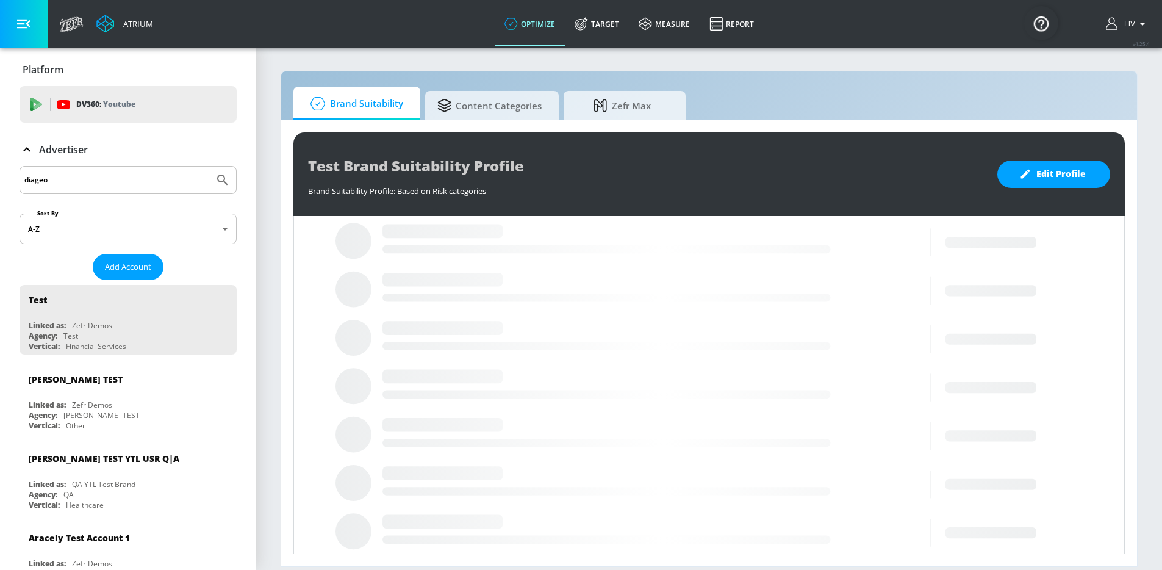
click at [209, 167] on button "Submit Search" at bounding box center [222, 180] width 27 height 27
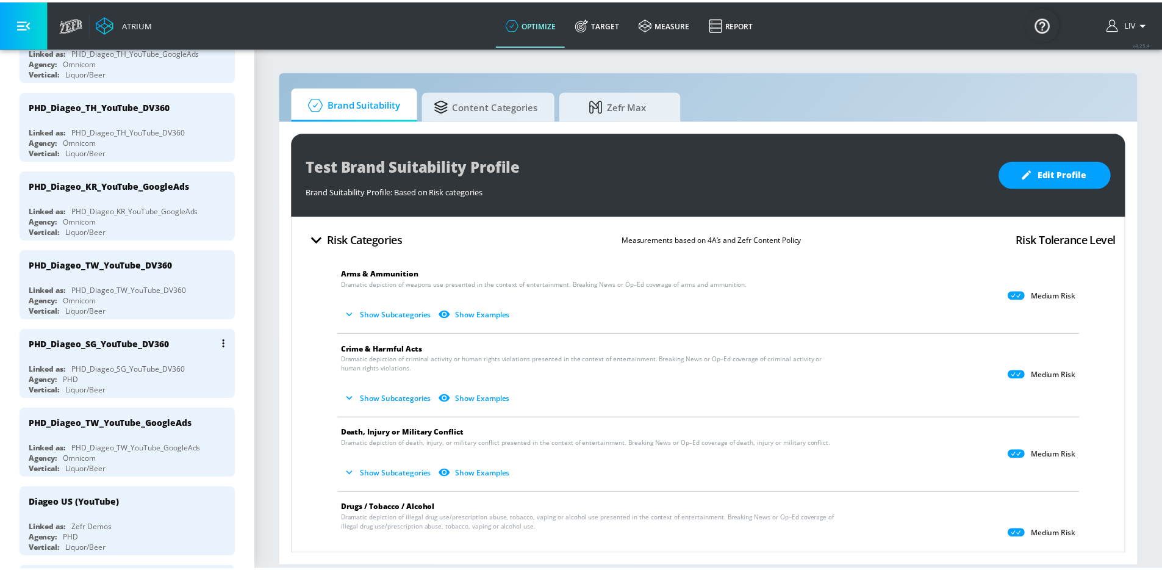
scroll to position [366, 0]
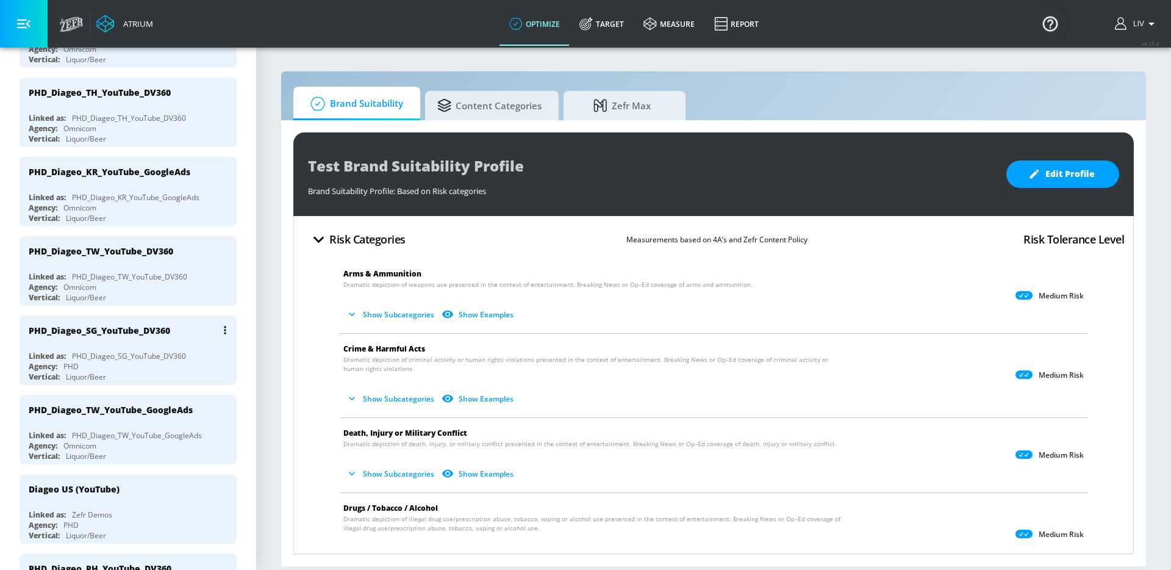
click at [160, 332] on div "PHD_Diageo_SG_YouTube_DV360" at bounding box center [100, 330] width 142 height 12
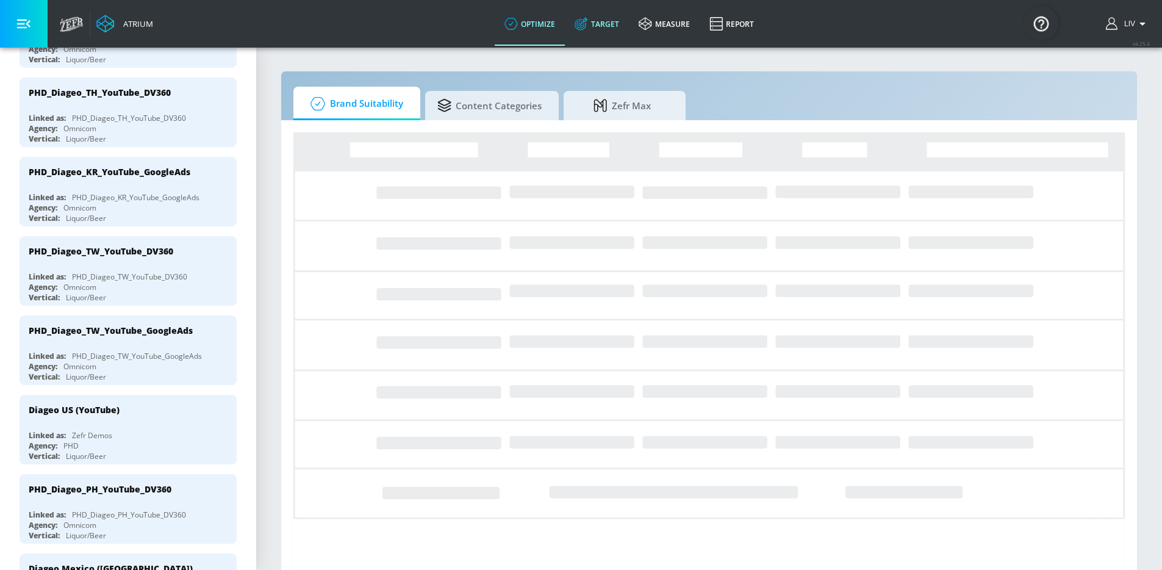
click at [607, 34] on link "Target" at bounding box center [597, 24] width 64 height 44
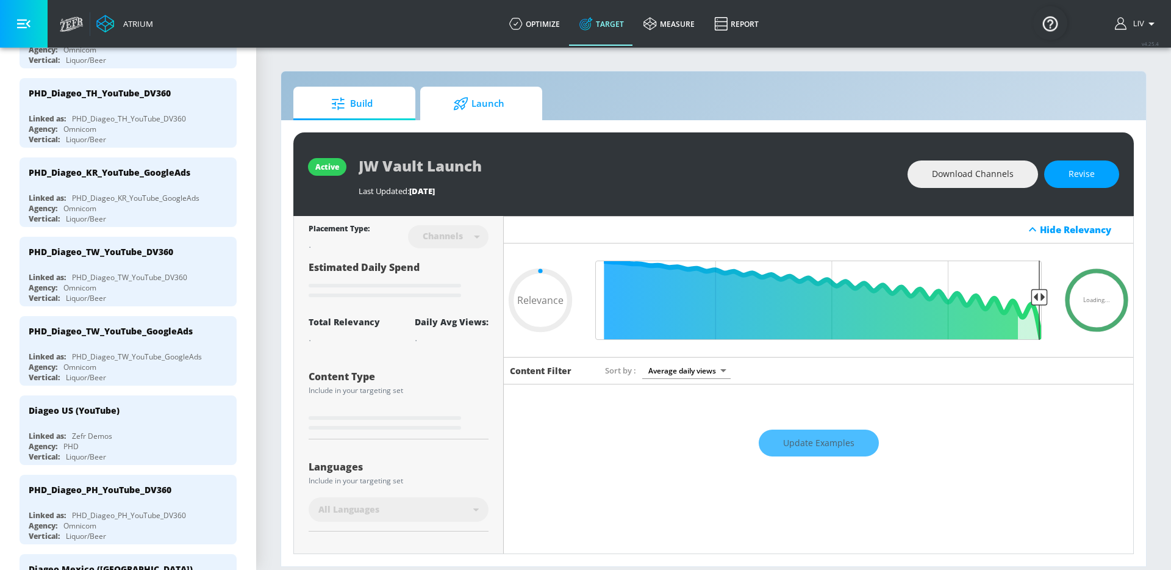
type input "0.05"
click at [498, 96] on span "Launch" at bounding box center [478, 103] width 93 height 29
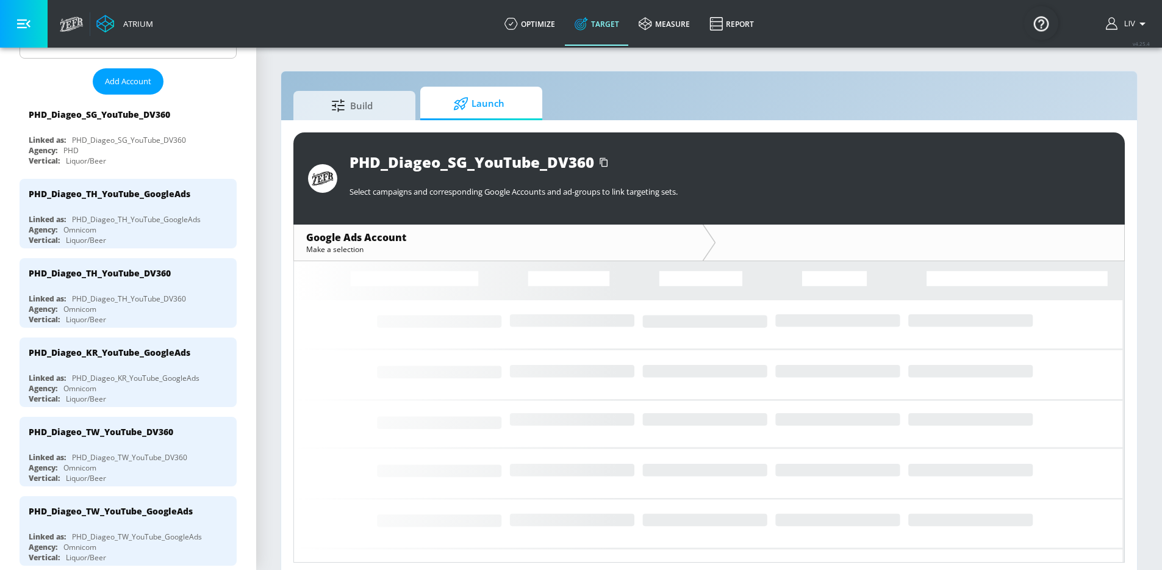
scroll to position [121, 0]
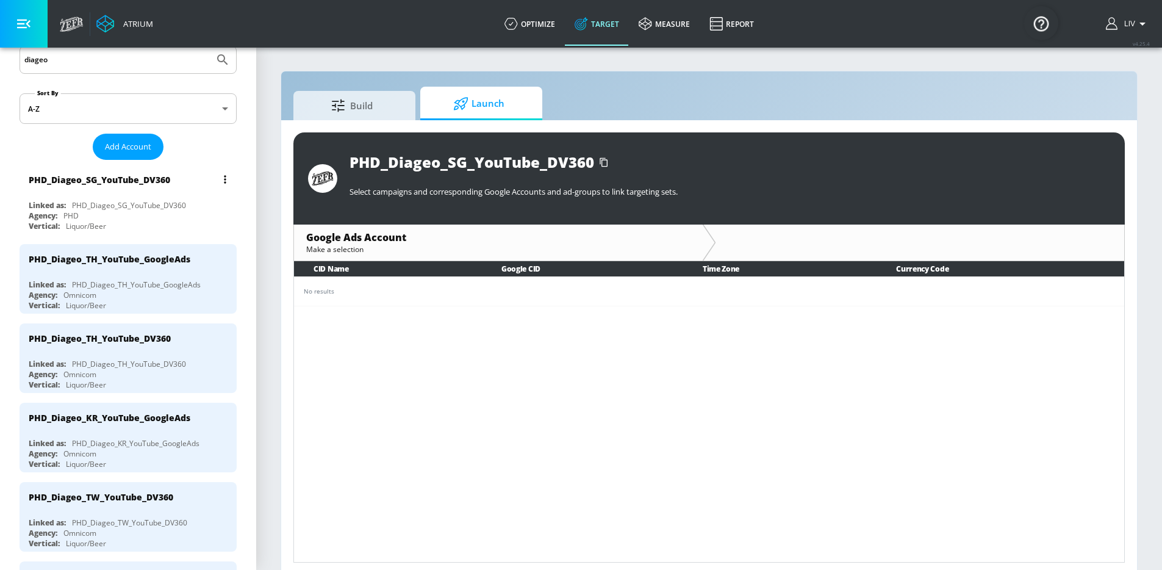
click at [122, 204] on div "PHD_Diageo_SG_YouTube_DV360" at bounding box center [129, 205] width 114 height 10
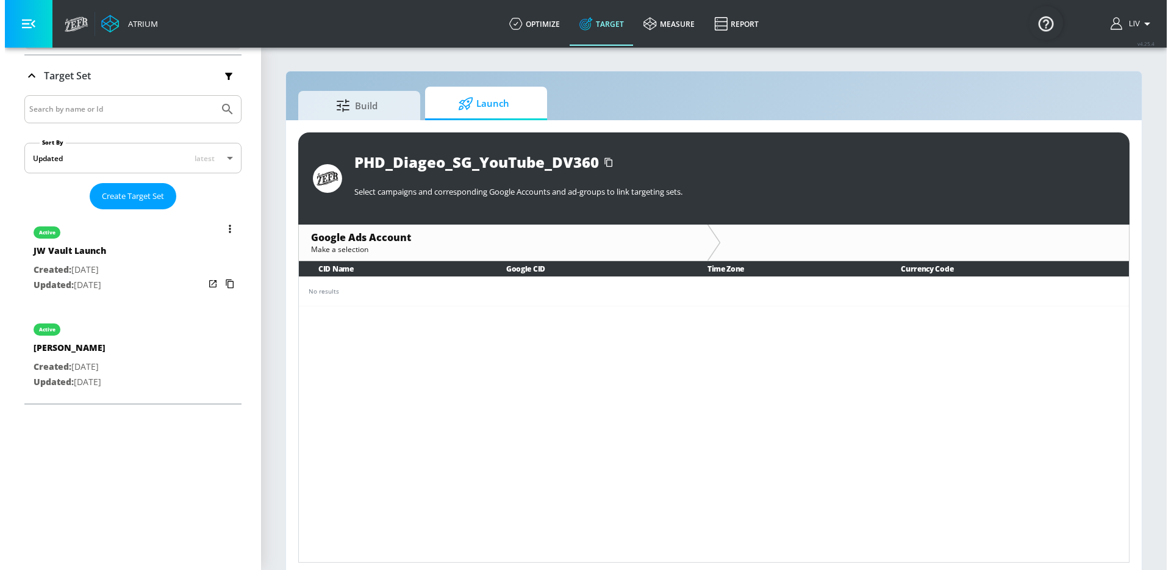
scroll to position [199, 0]
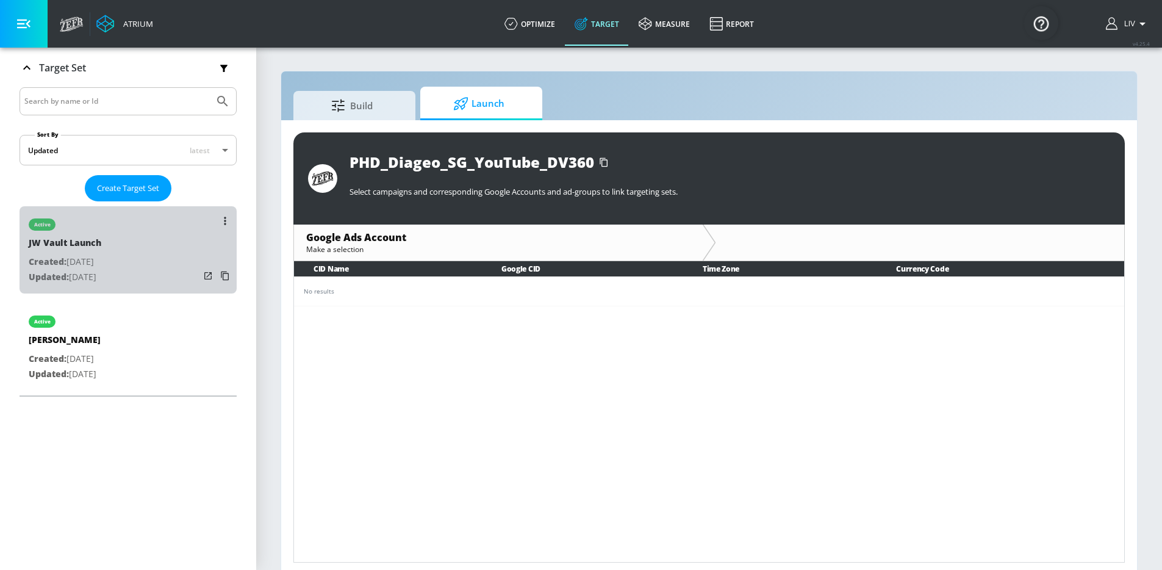
click at [162, 224] on div "active JW Vault Launch Created: [DATE] Updated: [DATE]" at bounding box center [128, 249] width 217 height 87
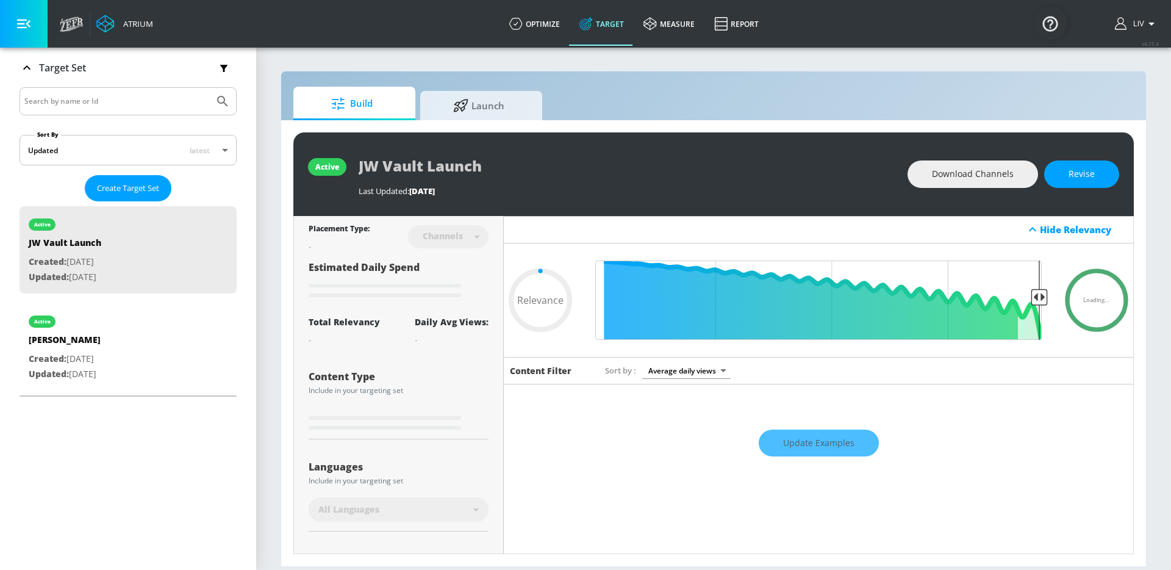
type input "0.7"
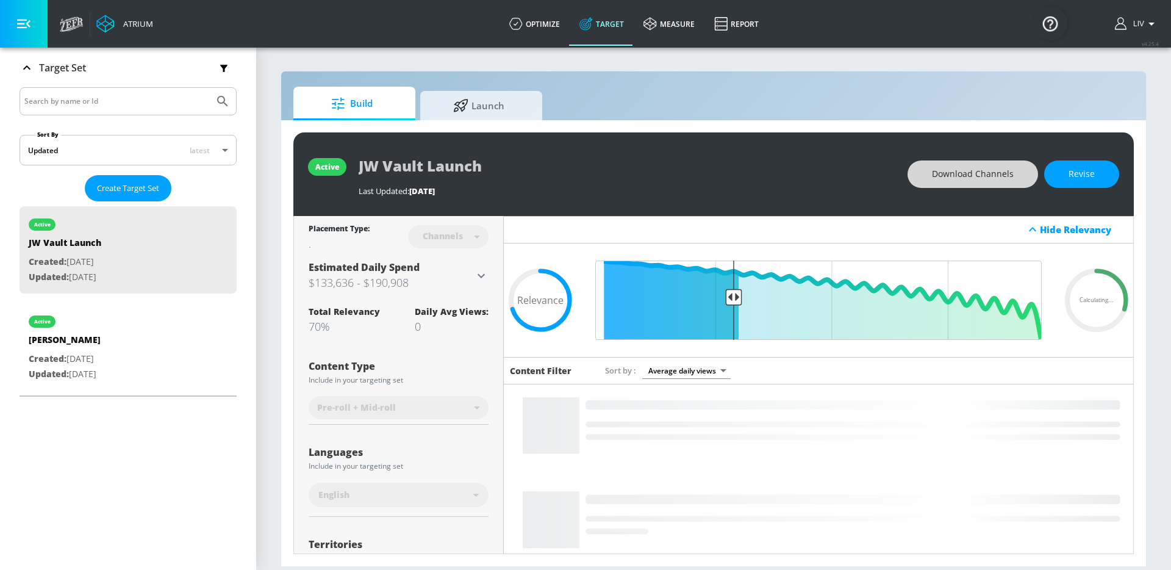
click at [1019, 184] on button "Download Channels" at bounding box center [973, 173] width 131 height 27
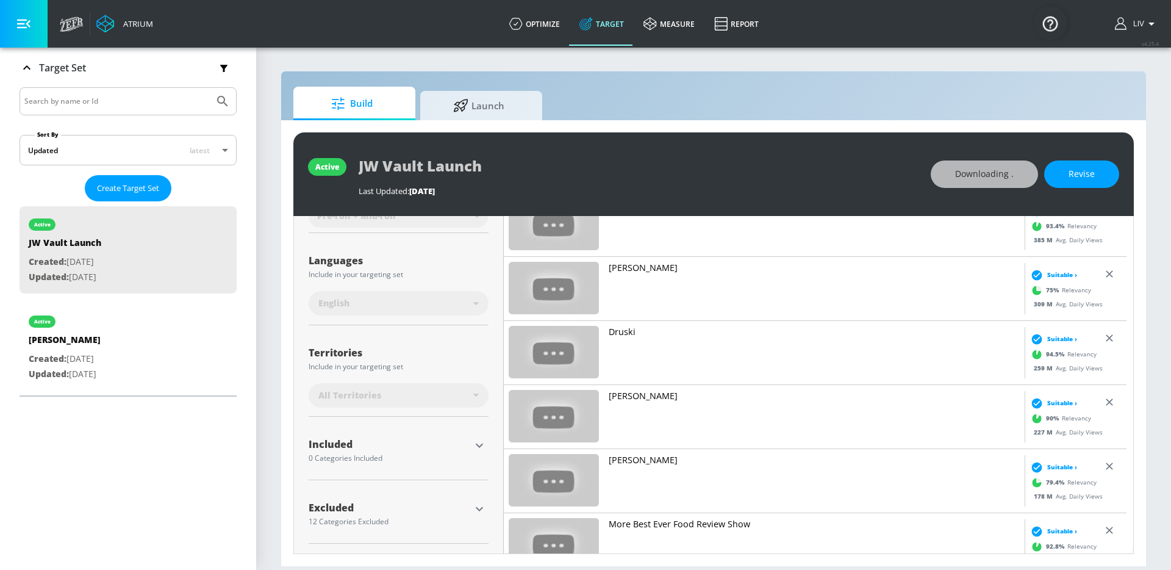
scroll to position [192, 0]
